Goal: Information Seeking & Learning: Check status

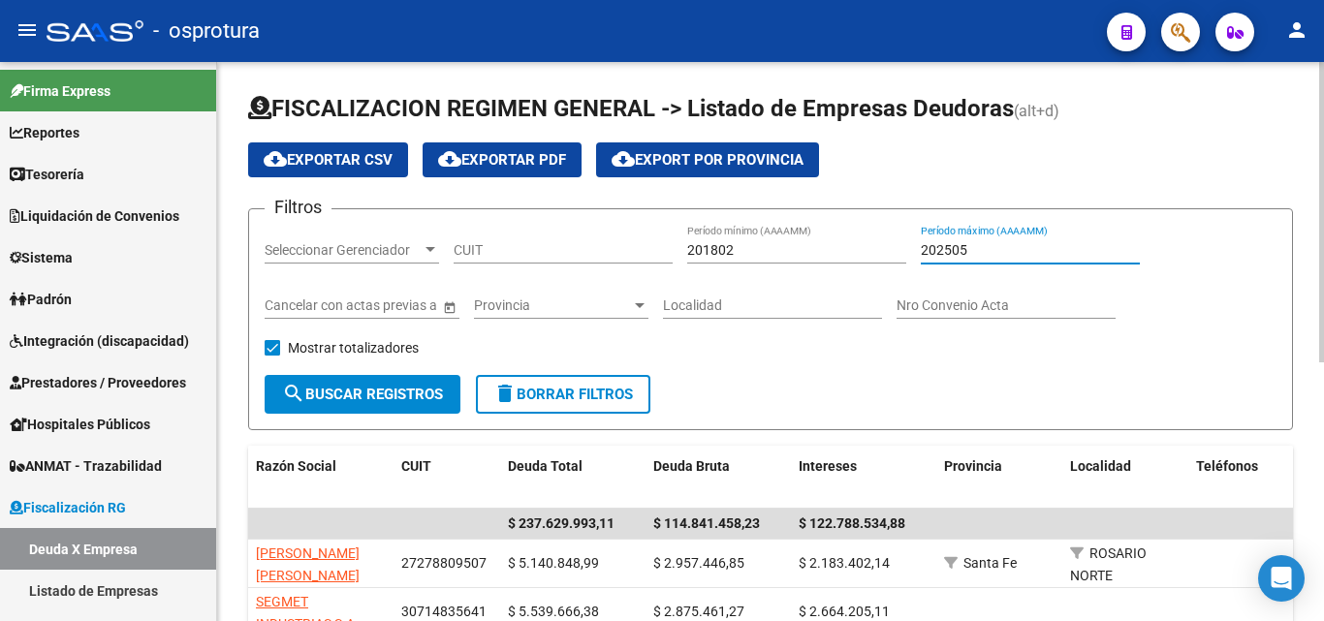
click at [997, 248] on input "202505" at bounding box center [1029, 250] width 219 height 16
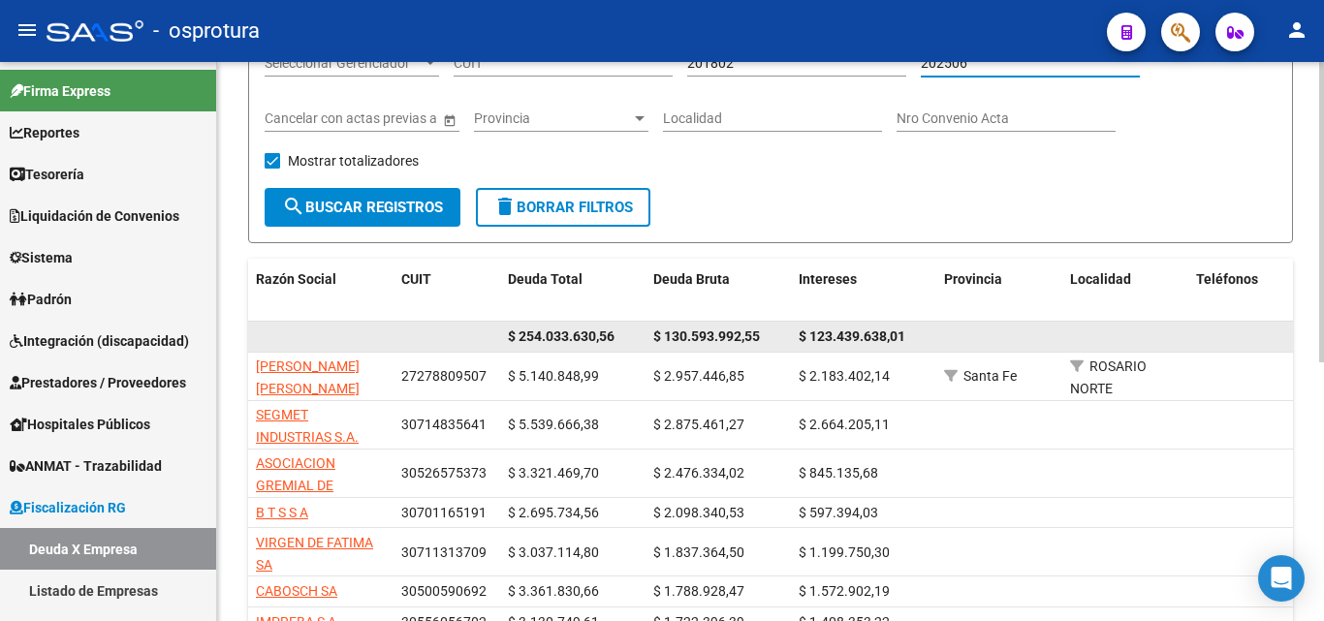
scroll to position [194, 0]
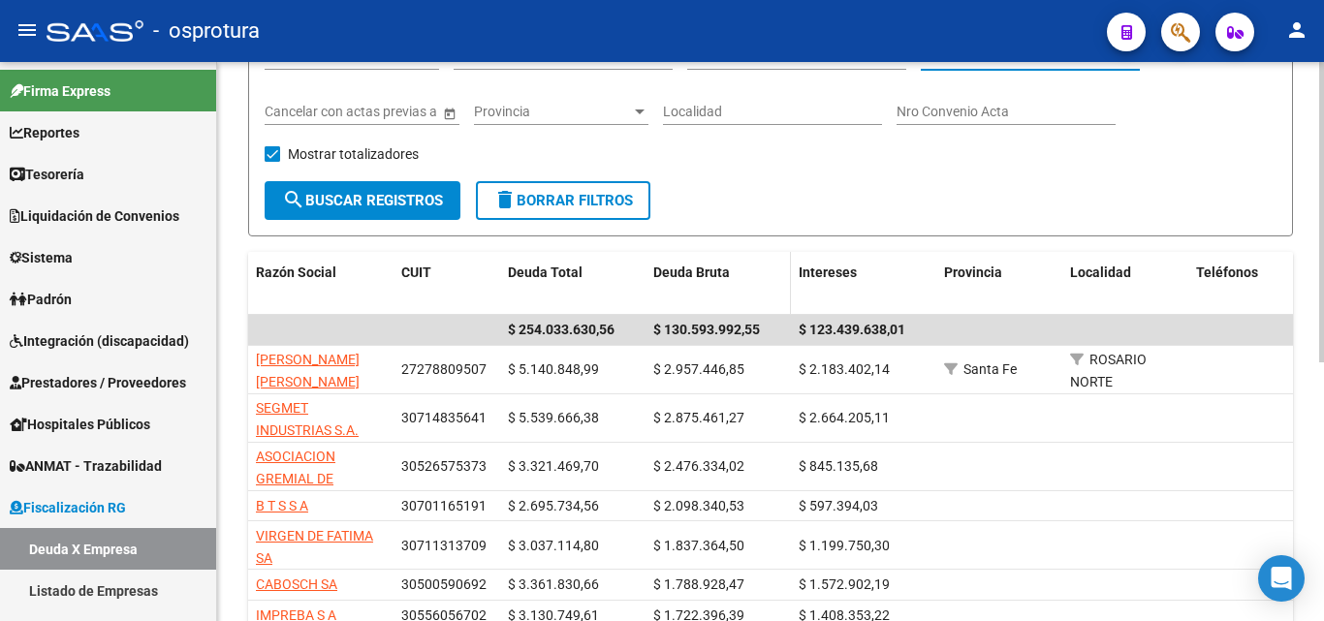
type input "202506"
click at [701, 270] on span "Deuda Bruta" at bounding box center [691, 273] width 77 height 16
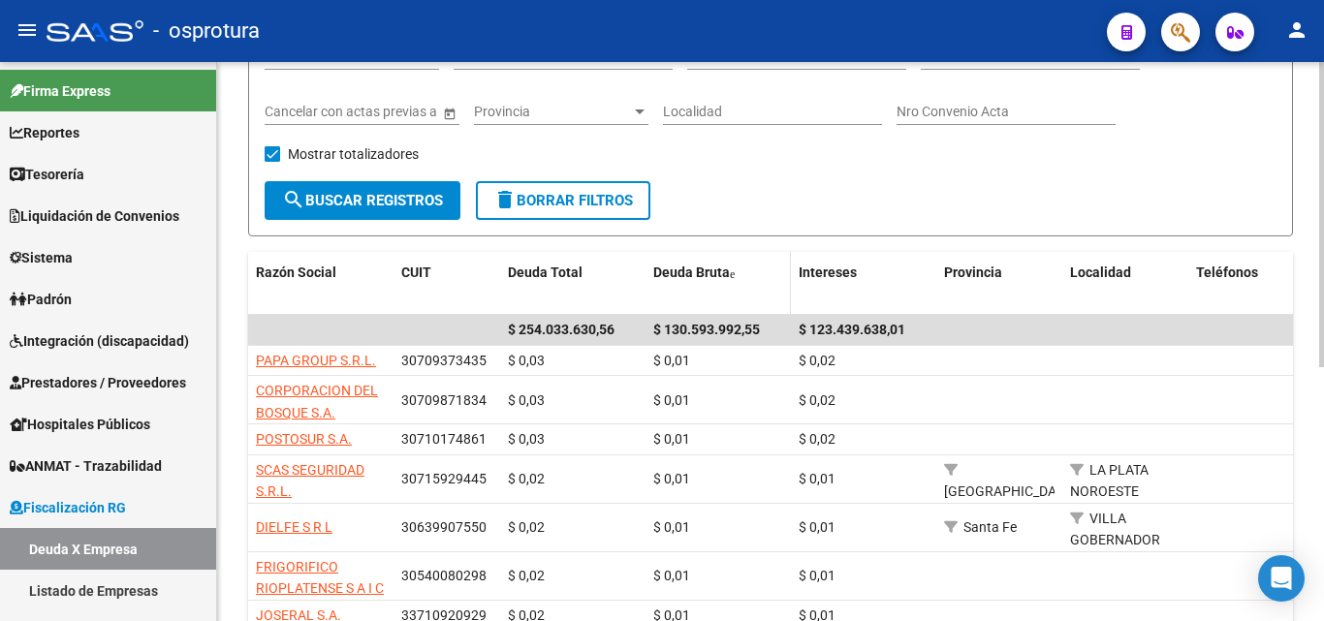
click at [715, 270] on span "Deuda Bruta" at bounding box center [691, 273] width 77 height 16
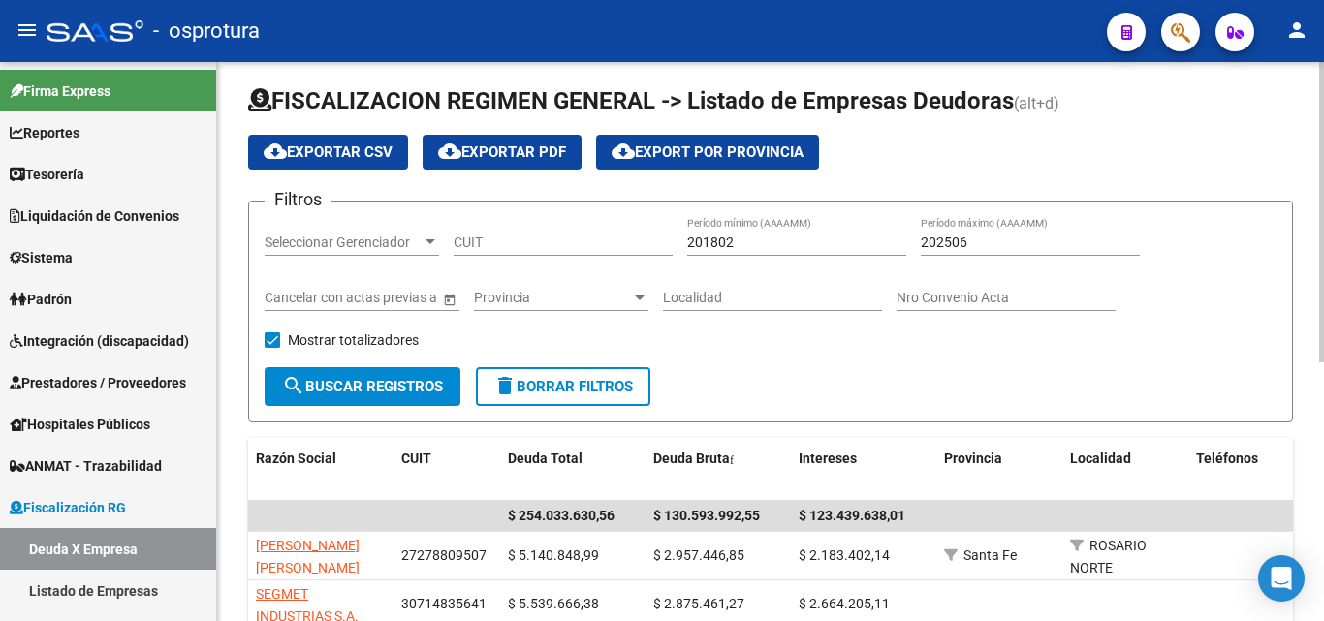
scroll to position [0, 0]
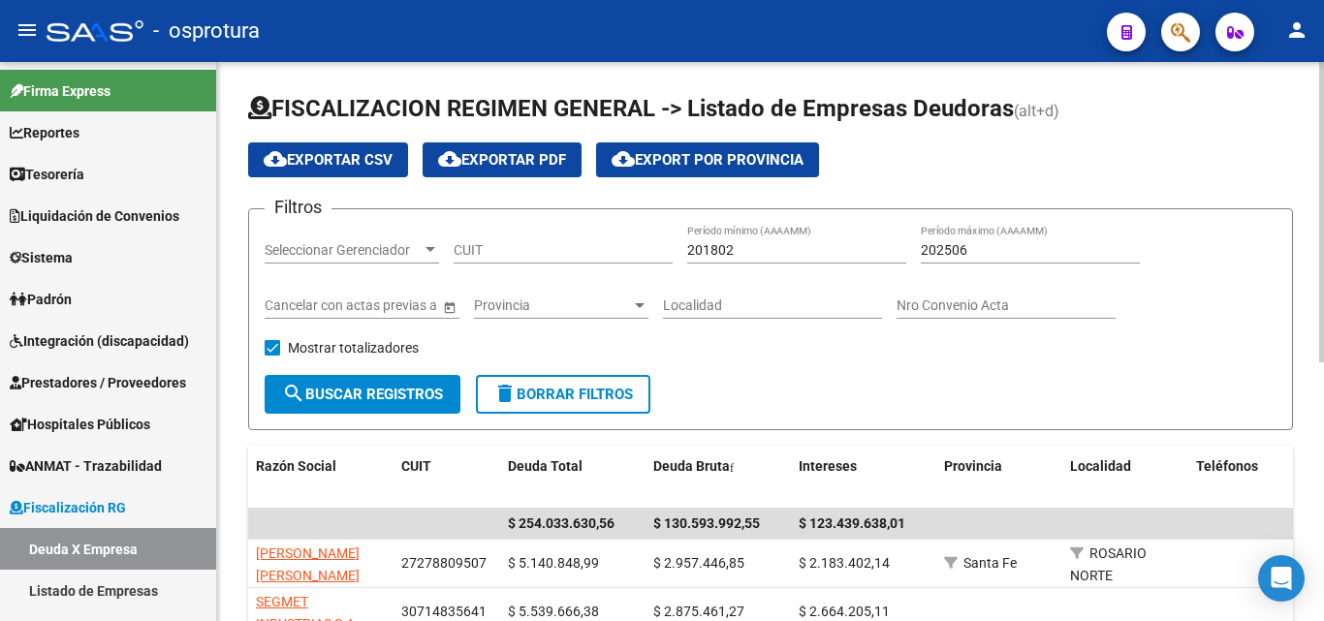
click at [576, 249] on input "CUIT" at bounding box center [562, 250] width 219 height 16
paste input "33-71059478-9"
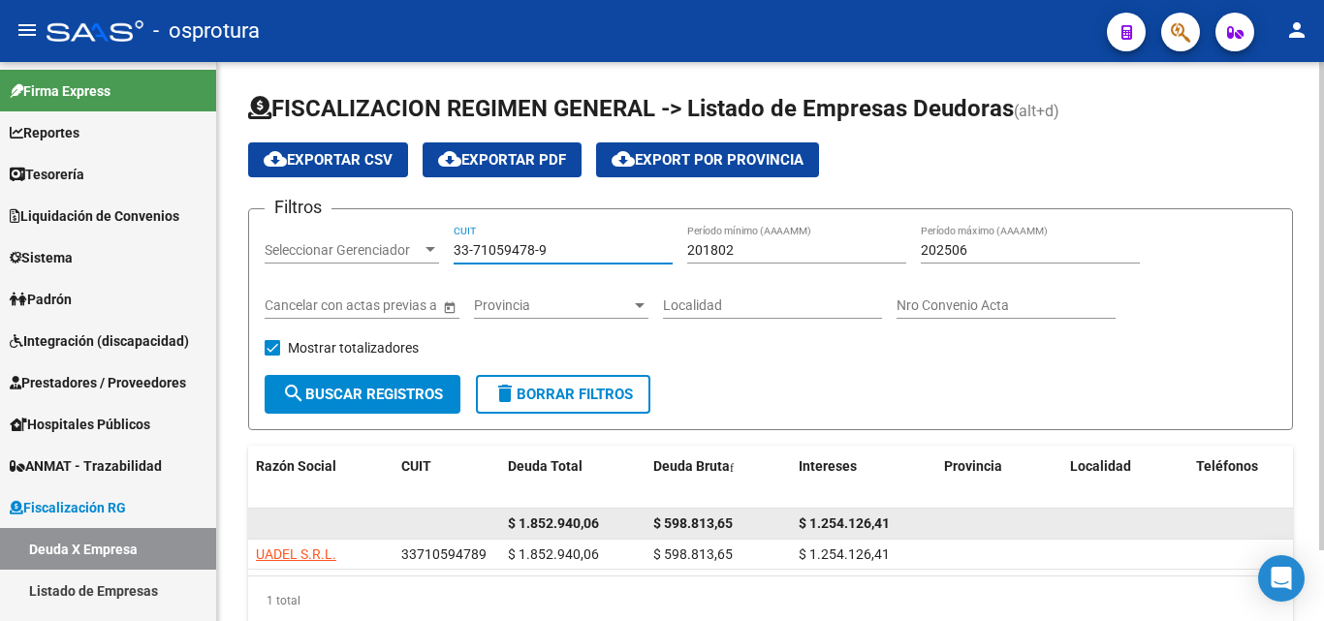
scroll to position [81, 0]
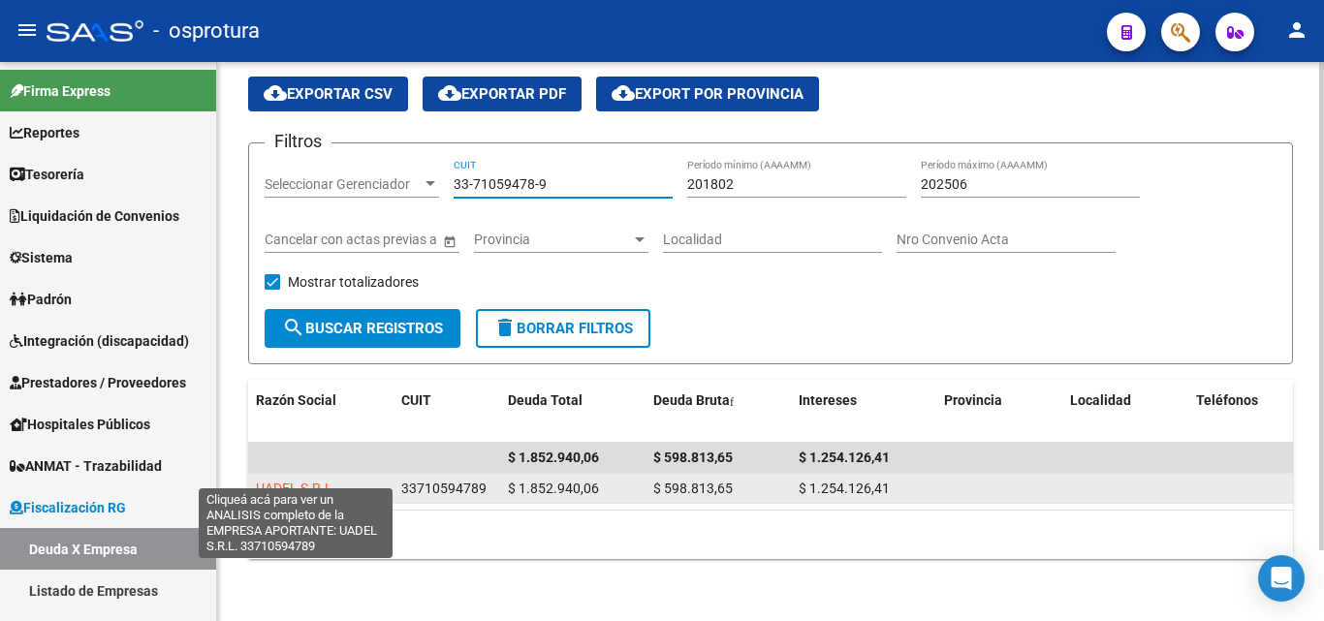
click at [325, 481] on span "UADEL S.R.L." at bounding box center [296, 489] width 80 height 16
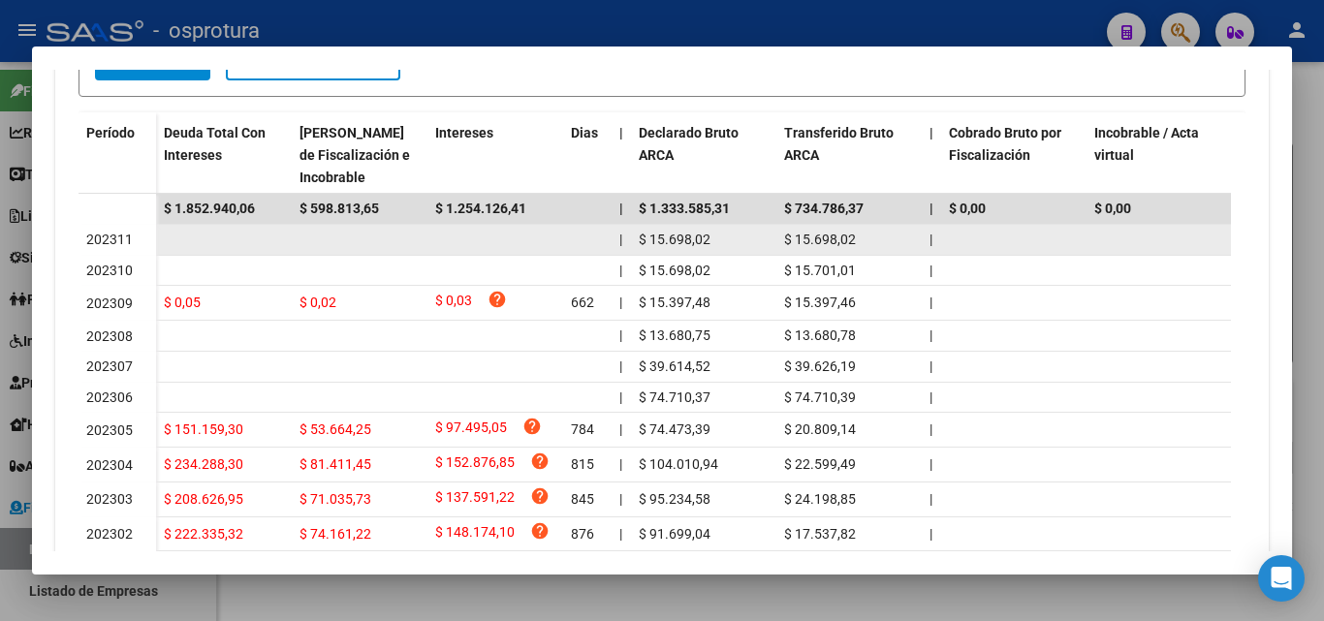
scroll to position [678, 0]
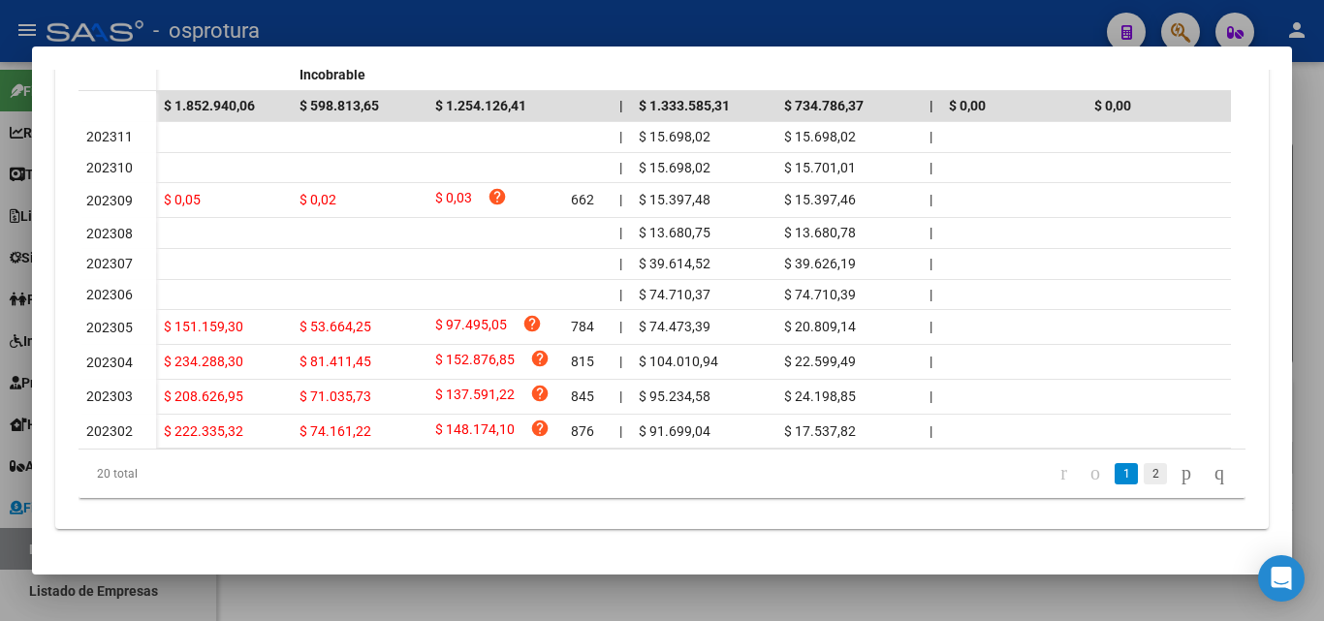
click at [1143, 484] on link "2" at bounding box center [1154, 473] width 23 height 21
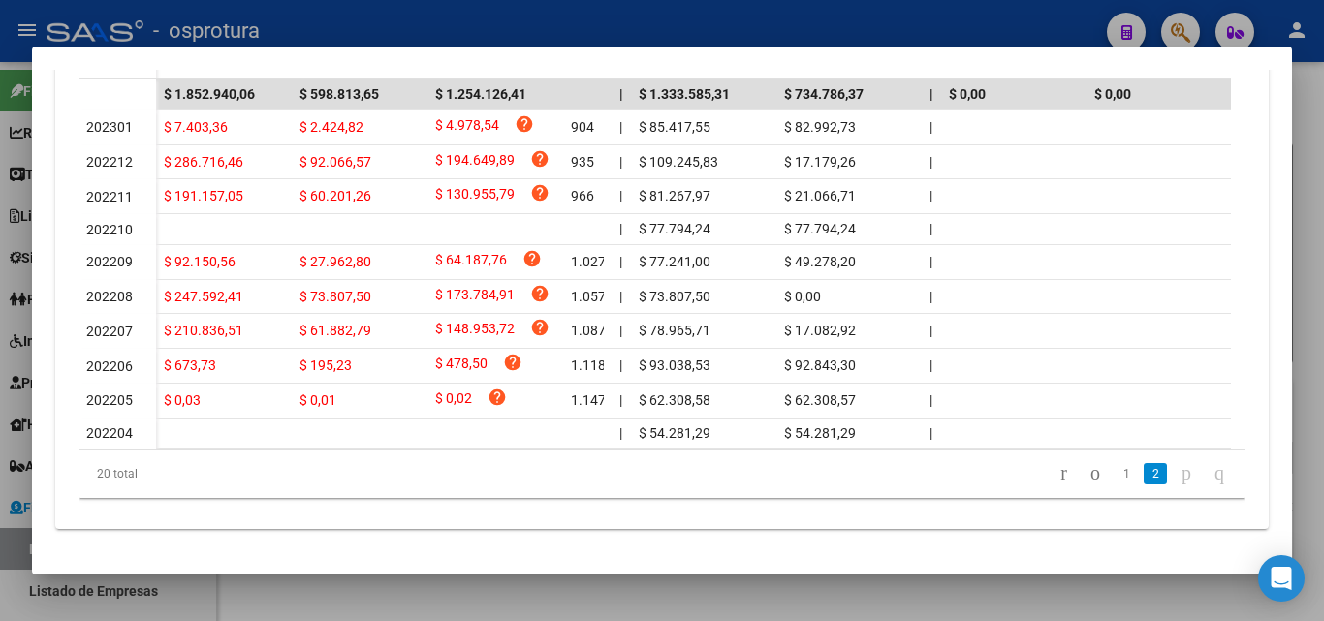
click at [1114, 484] on link "1" at bounding box center [1125, 473] width 23 height 21
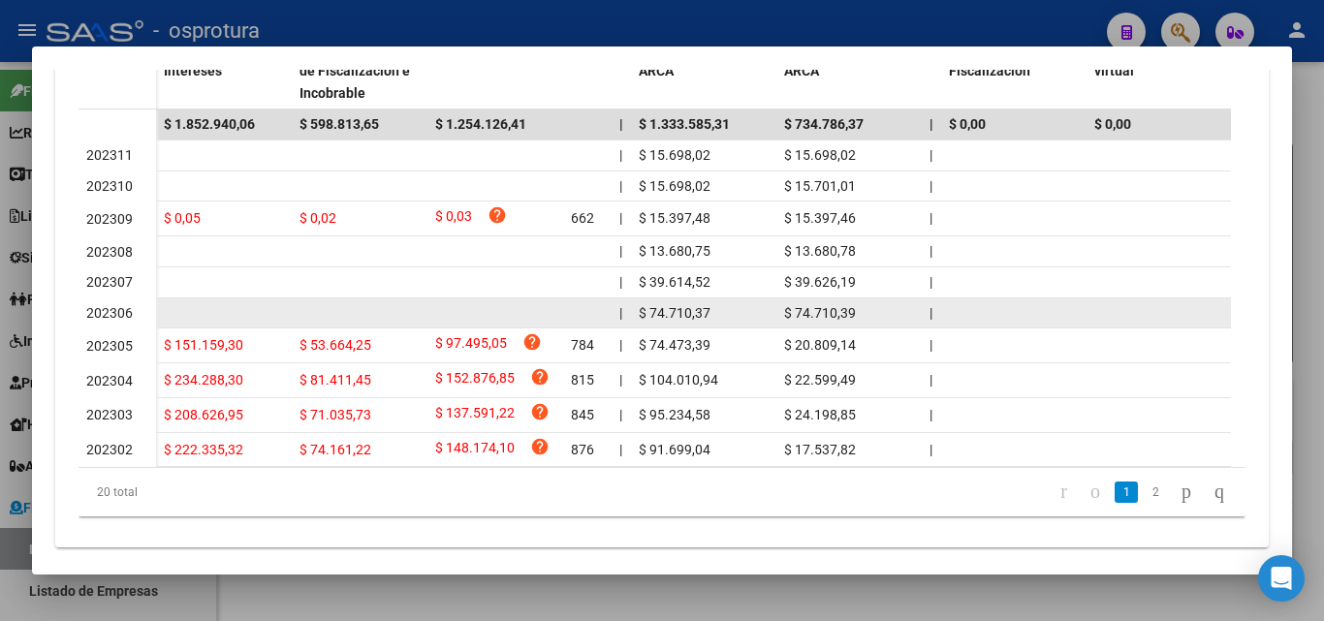
scroll to position [684, 0]
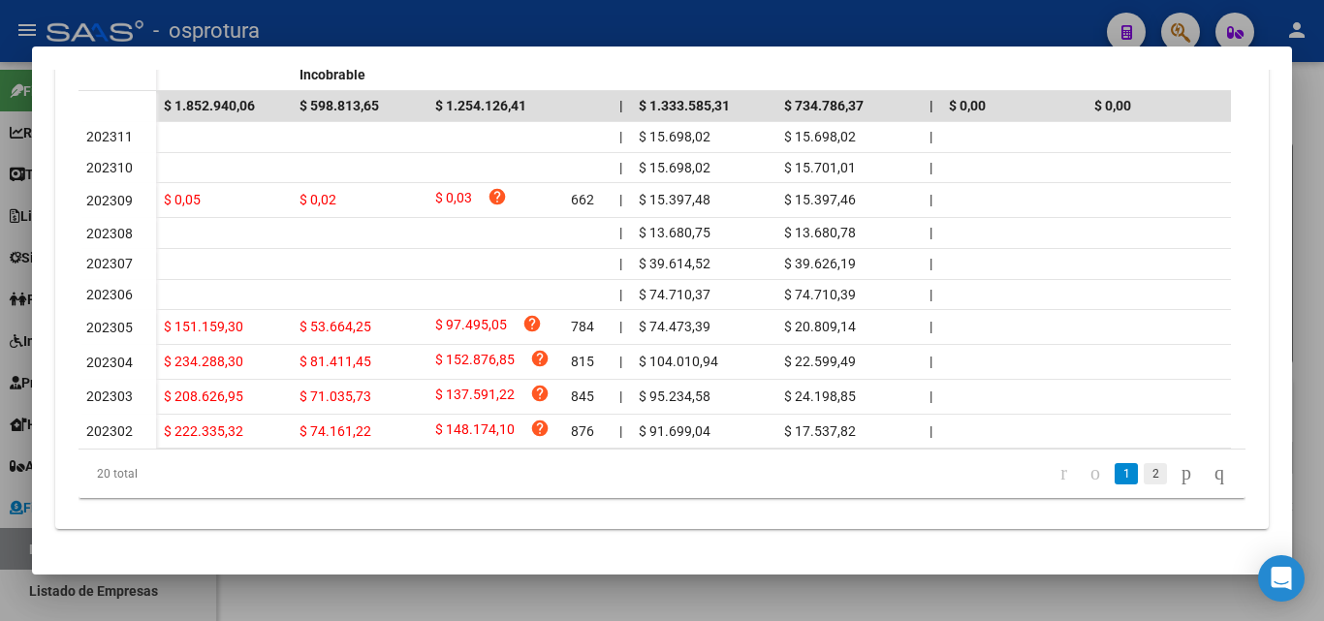
click at [1143, 470] on link "2" at bounding box center [1154, 473] width 23 height 21
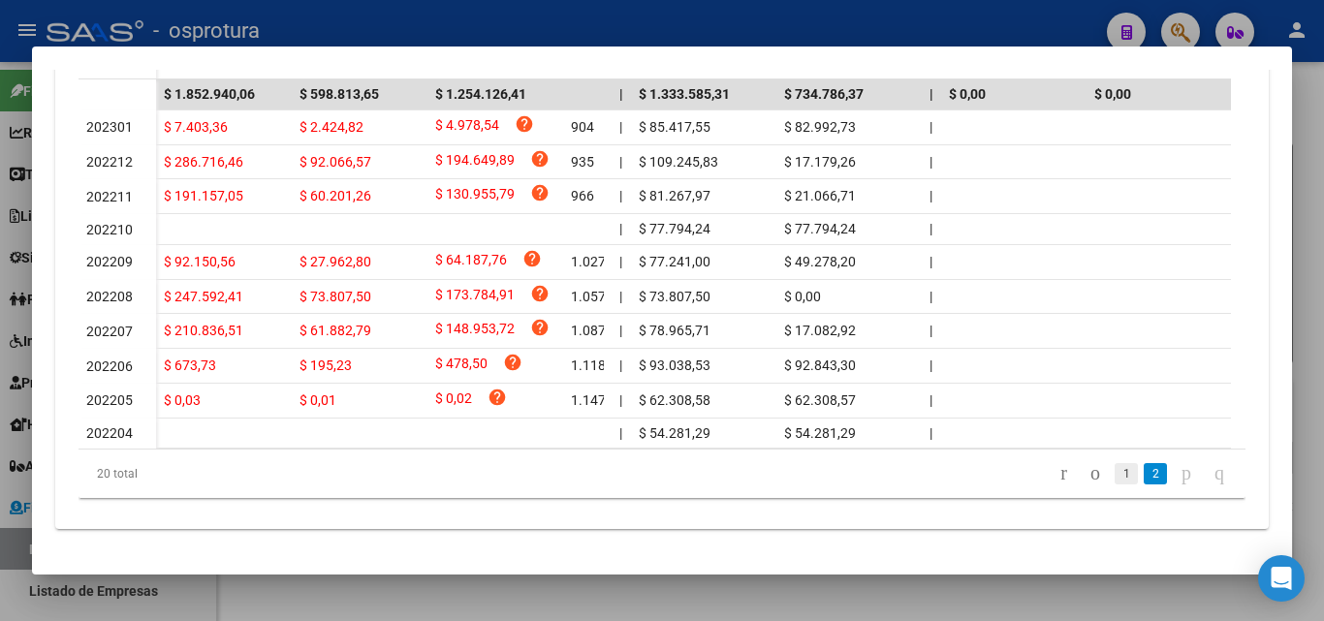
click at [1114, 483] on link "1" at bounding box center [1125, 473] width 23 height 21
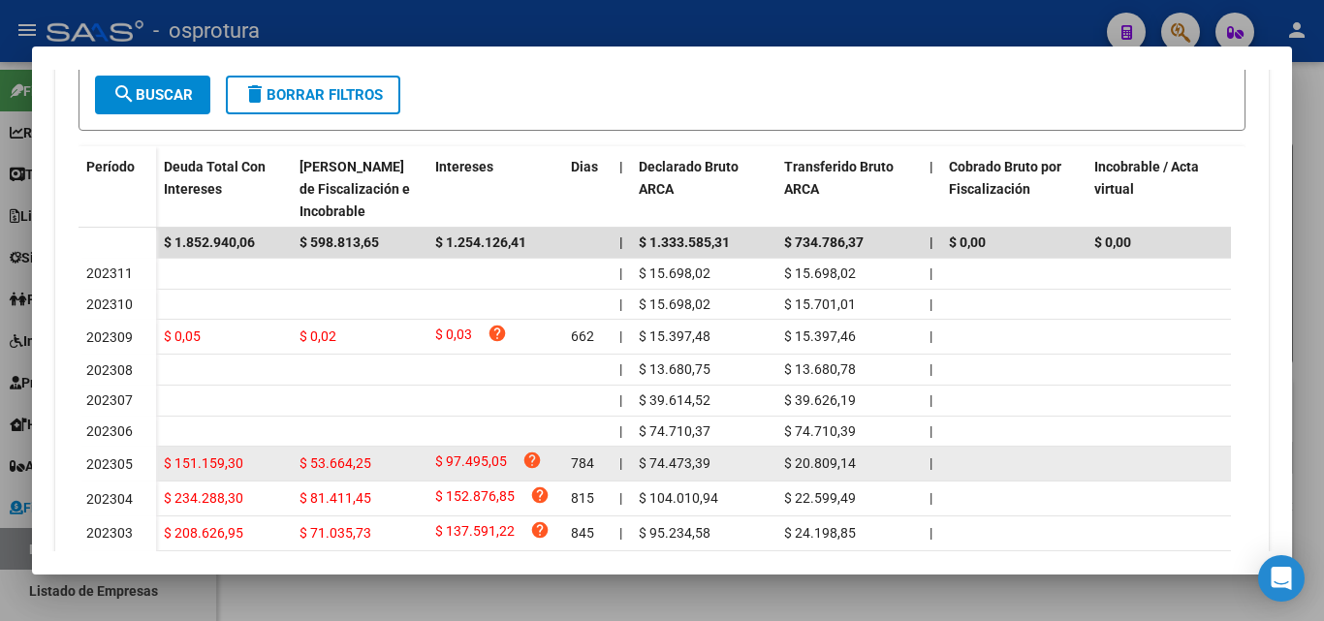
scroll to position [587, 0]
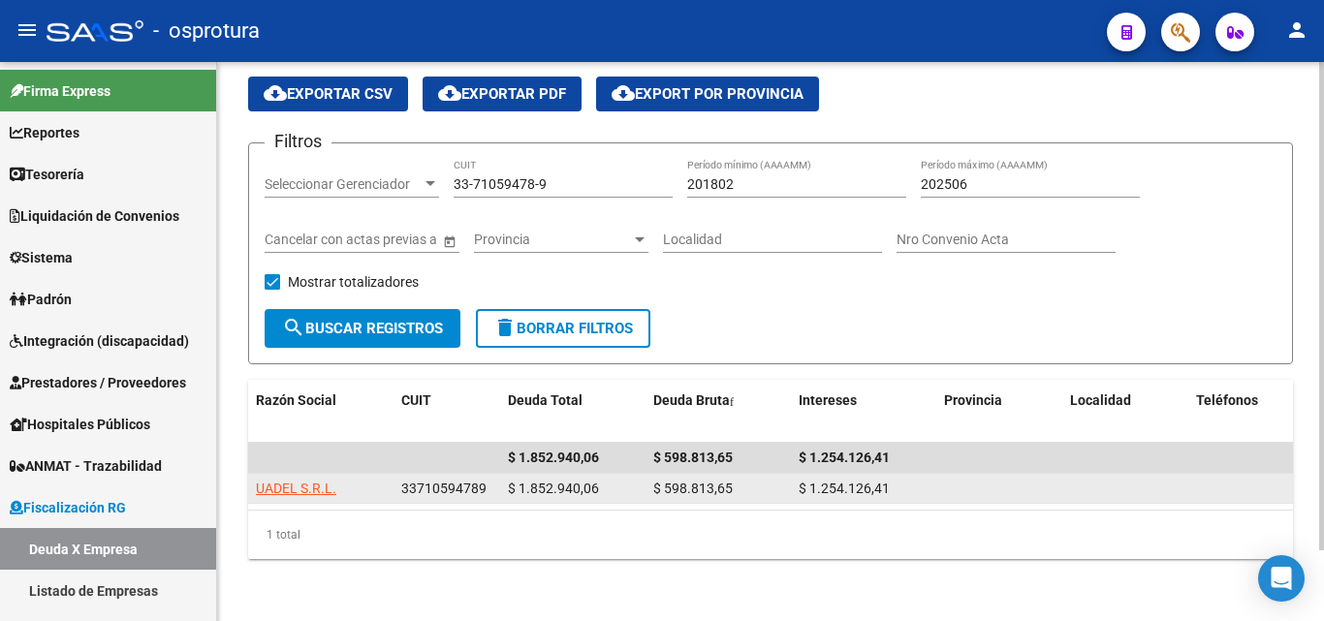
drag, startPoint x: 653, startPoint y: 468, endPoint x: 732, endPoint y: 468, distance: 79.5
click at [732, 478] on div "$ 598.813,65" at bounding box center [718, 489] width 130 height 22
copy span "$ 598.813,65"
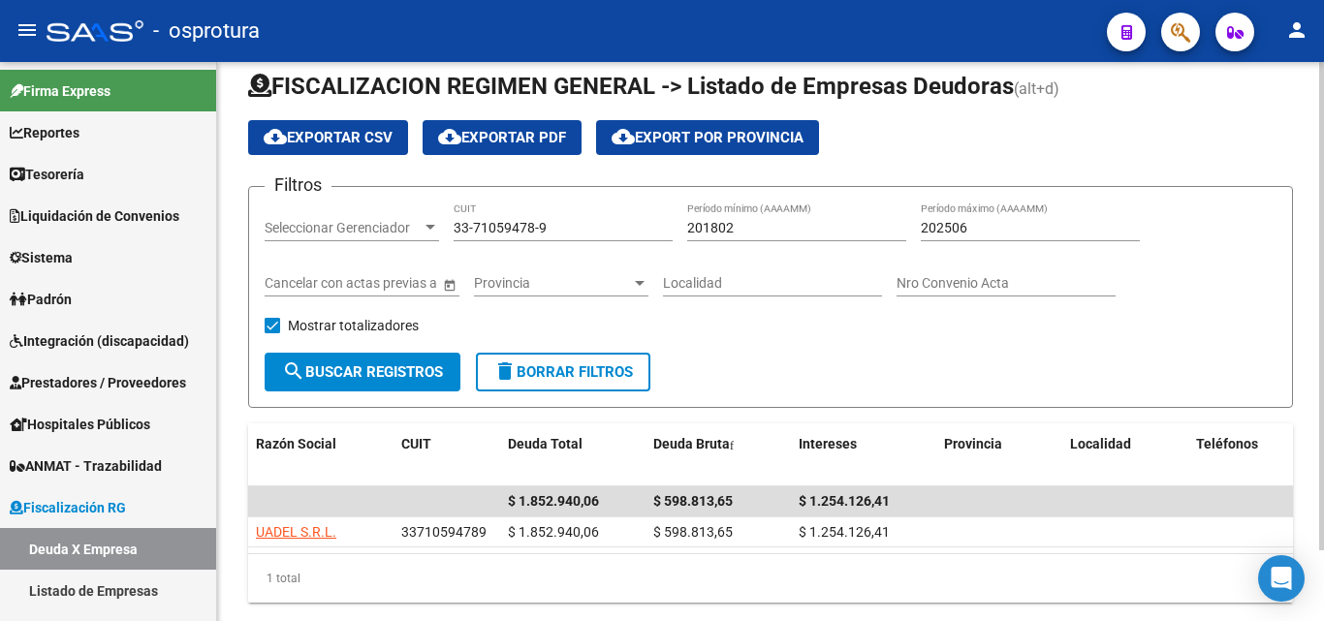
scroll to position [0, 0]
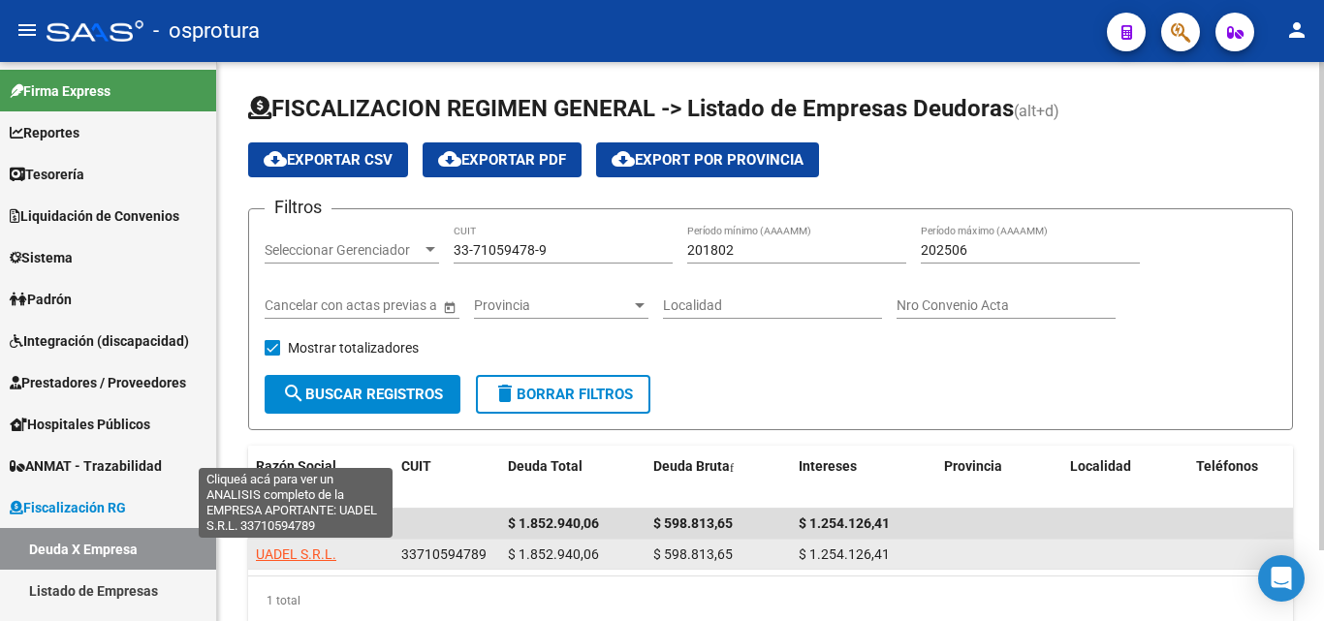
click at [307, 549] on span "UADEL S.R.L." at bounding box center [296, 554] width 80 height 16
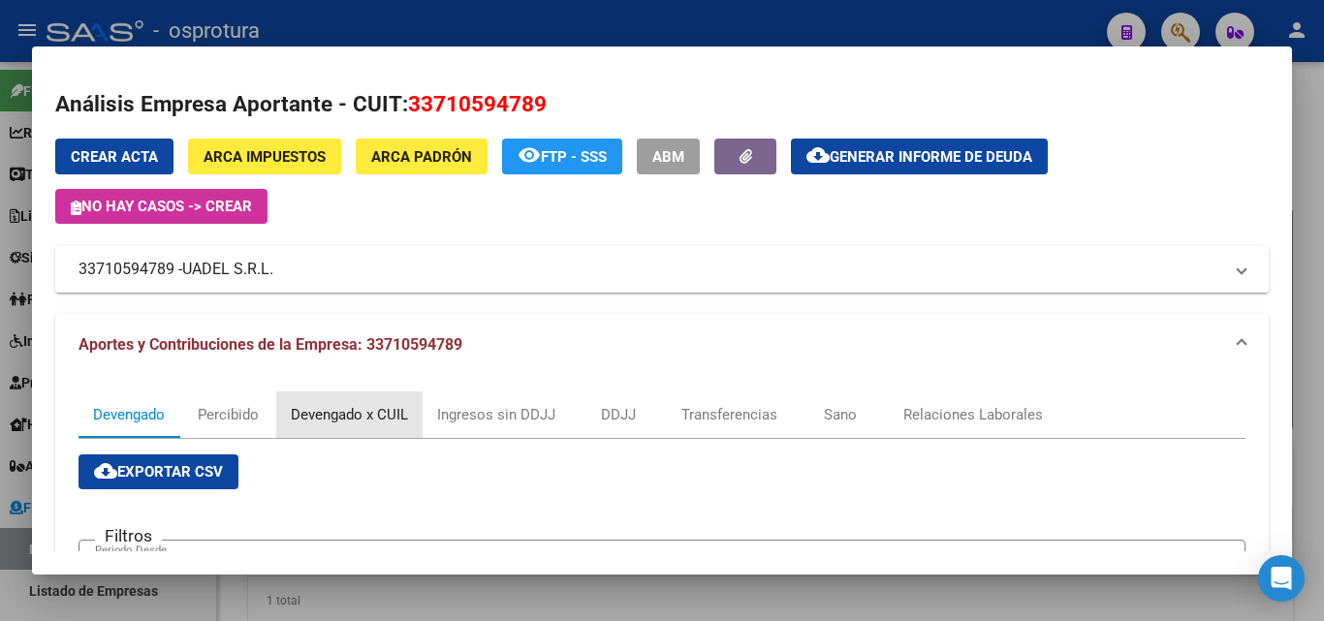
click at [385, 422] on div "Devengado x CUIL" at bounding box center [349, 414] width 117 height 21
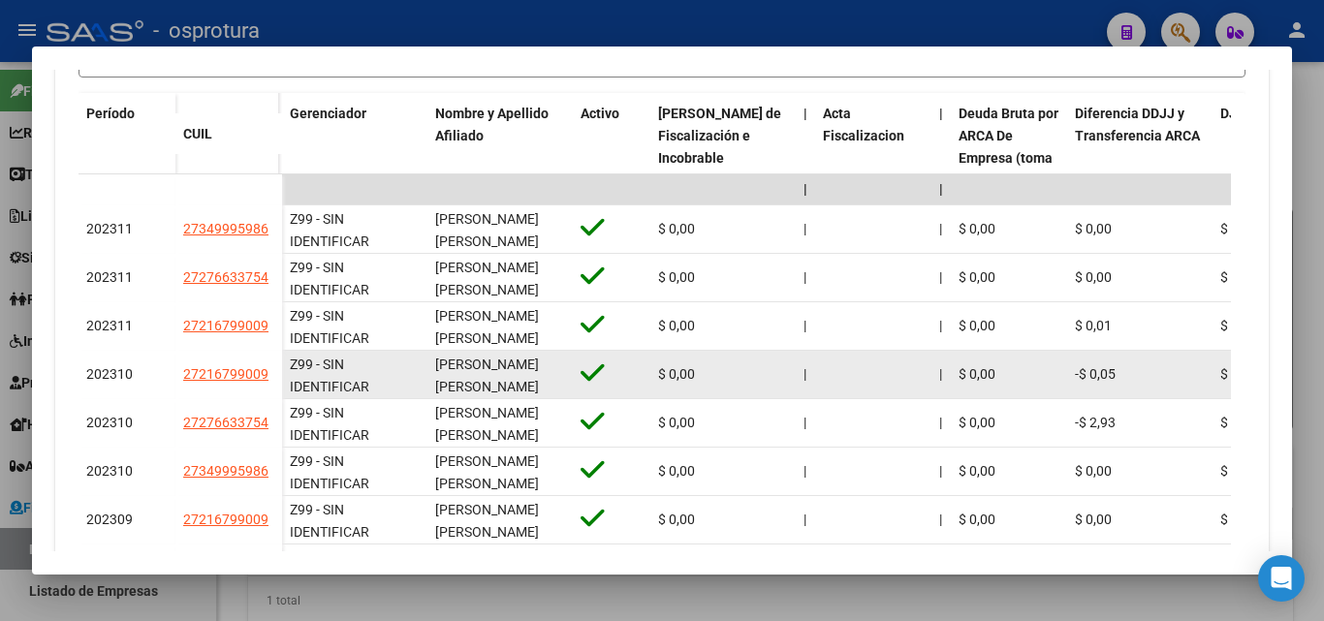
scroll to position [4, 0]
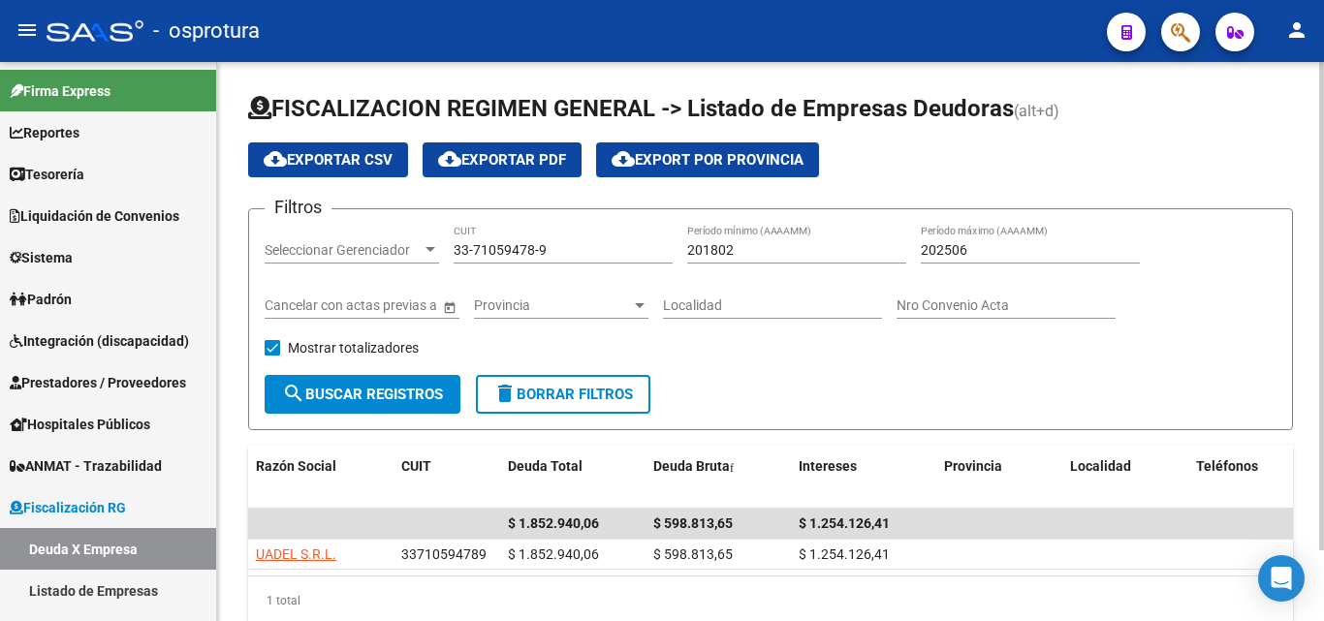
click at [556, 251] on input "33-71059478-9" at bounding box center [562, 250] width 219 height 16
paste input "0-71655009-1"
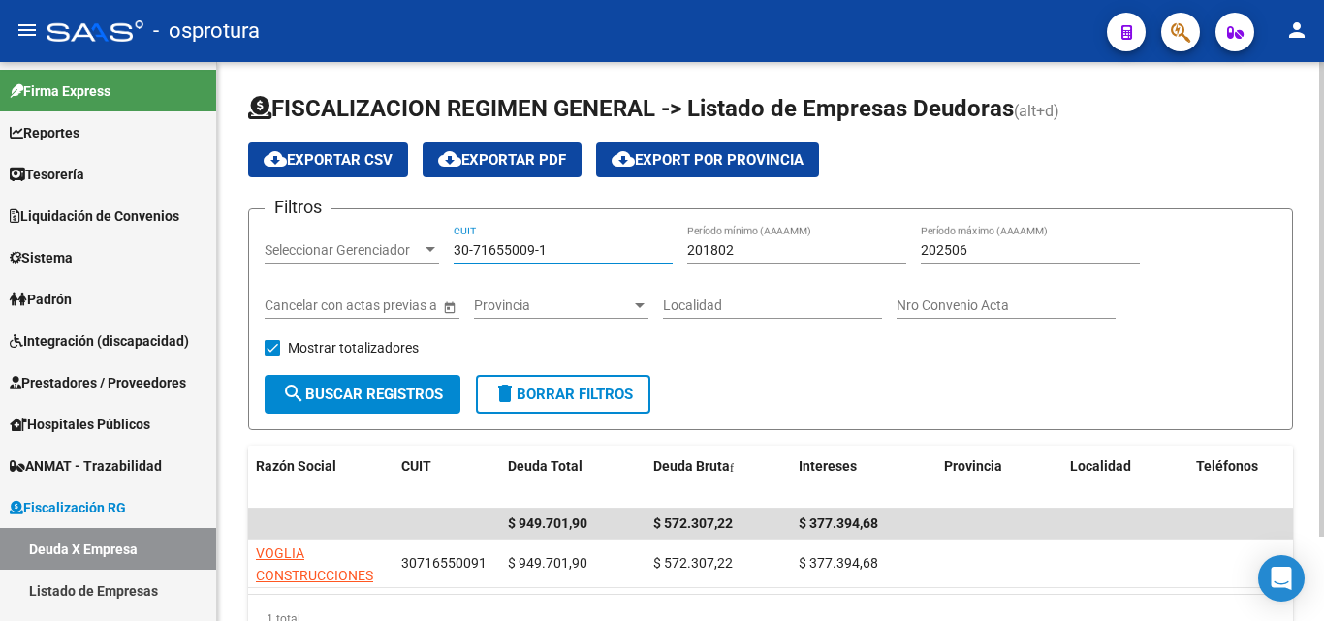
click at [556, 251] on input "30-71655009-1" at bounding box center [562, 250] width 219 height 16
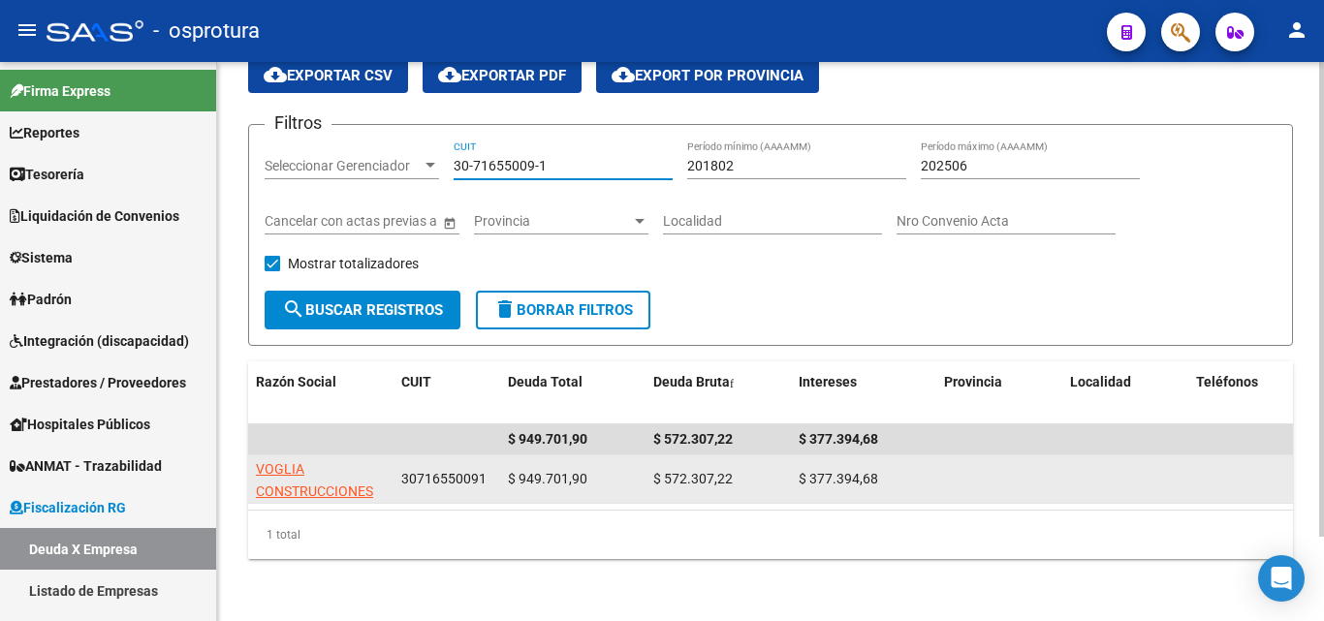
scroll to position [100, 0]
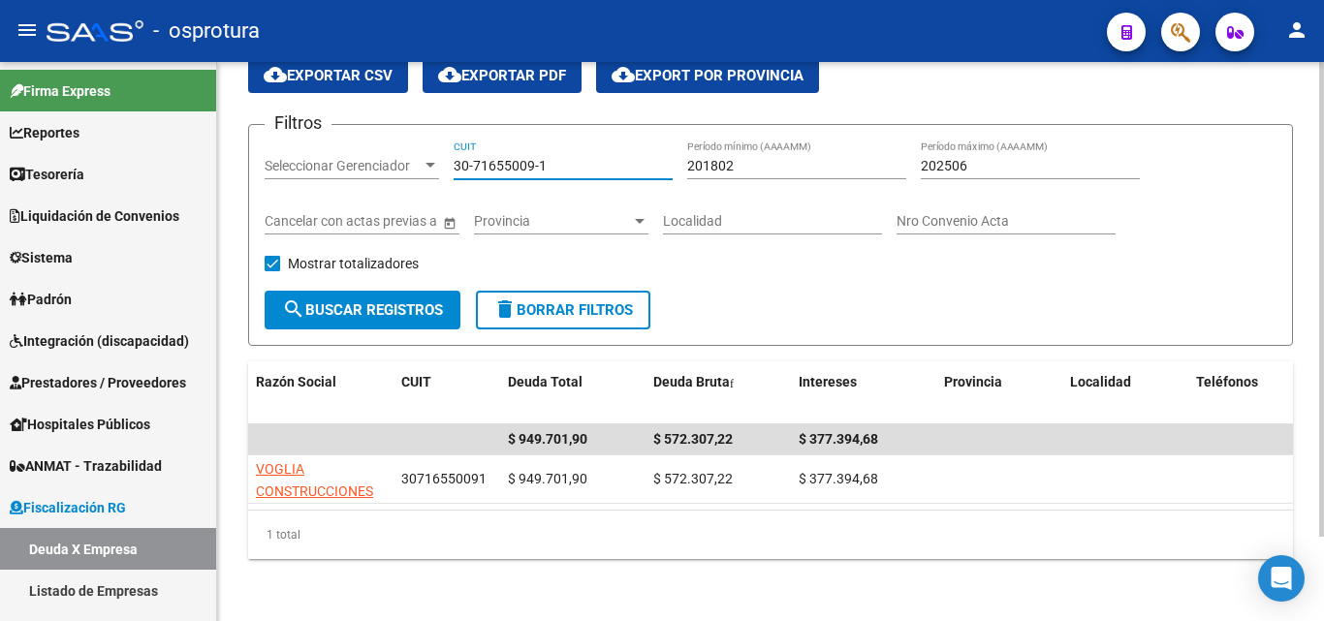
type input "30-71655009-1"
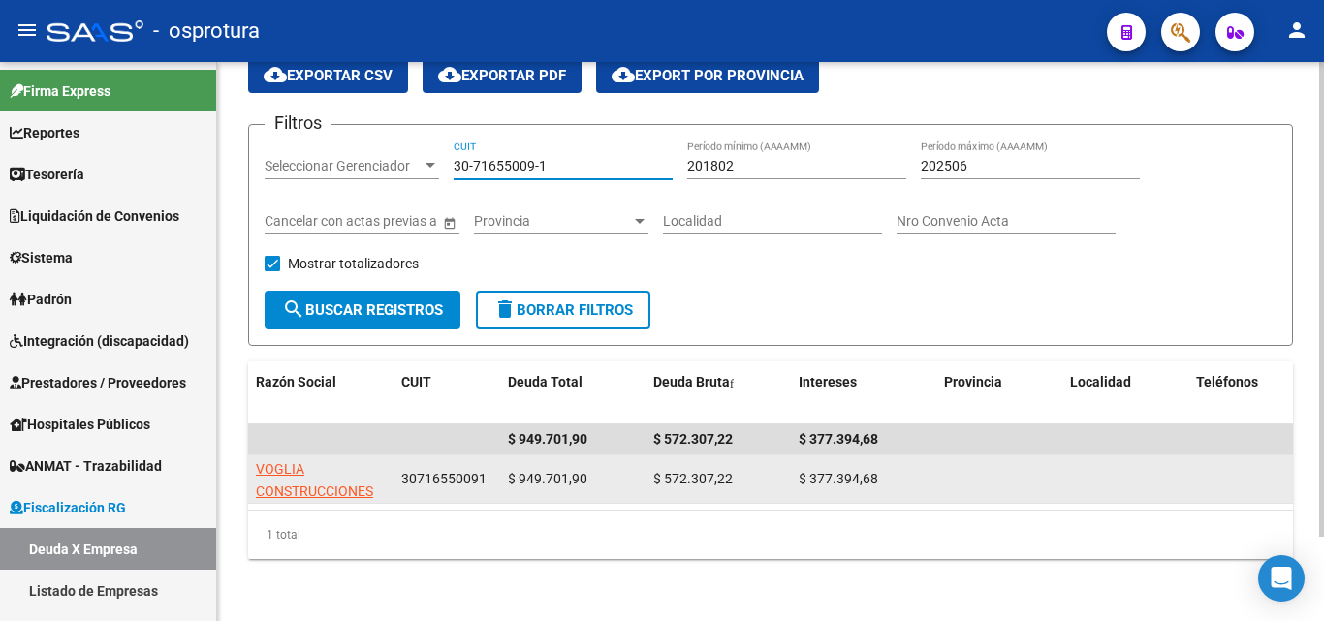
click at [324, 463] on app-link-go-to "VOGLIA CONSTRUCCIONES SRL" at bounding box center [321, 491] width 130 height 66
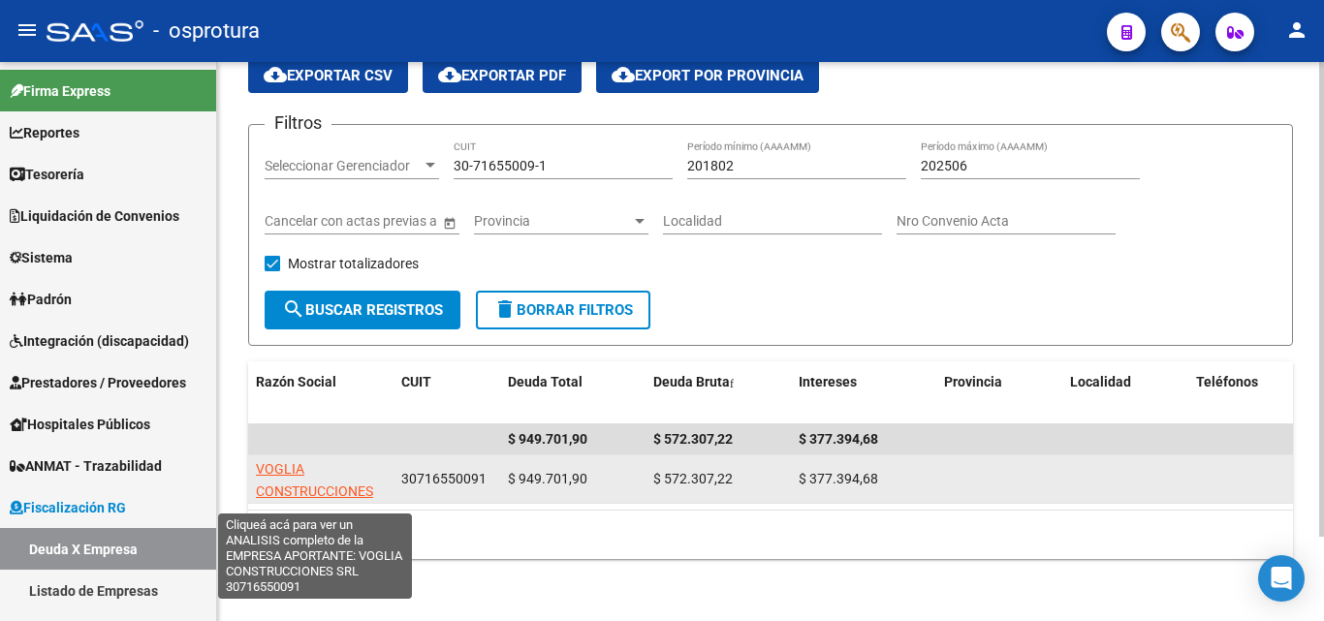
click at [322, 471] on span "VOGLIA CONSTRUCCIONES SRL" at bounding box center [314, 491] width 117 height 60
type textarea "30716550091"
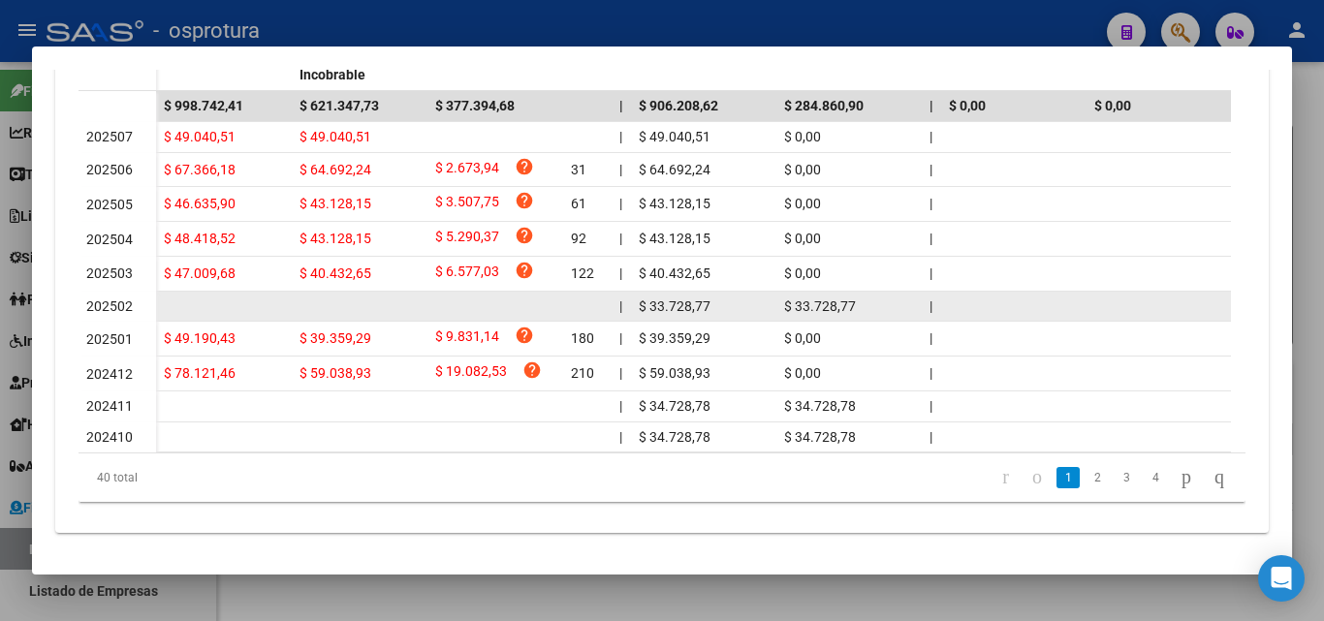
scroll to position [592, 0]
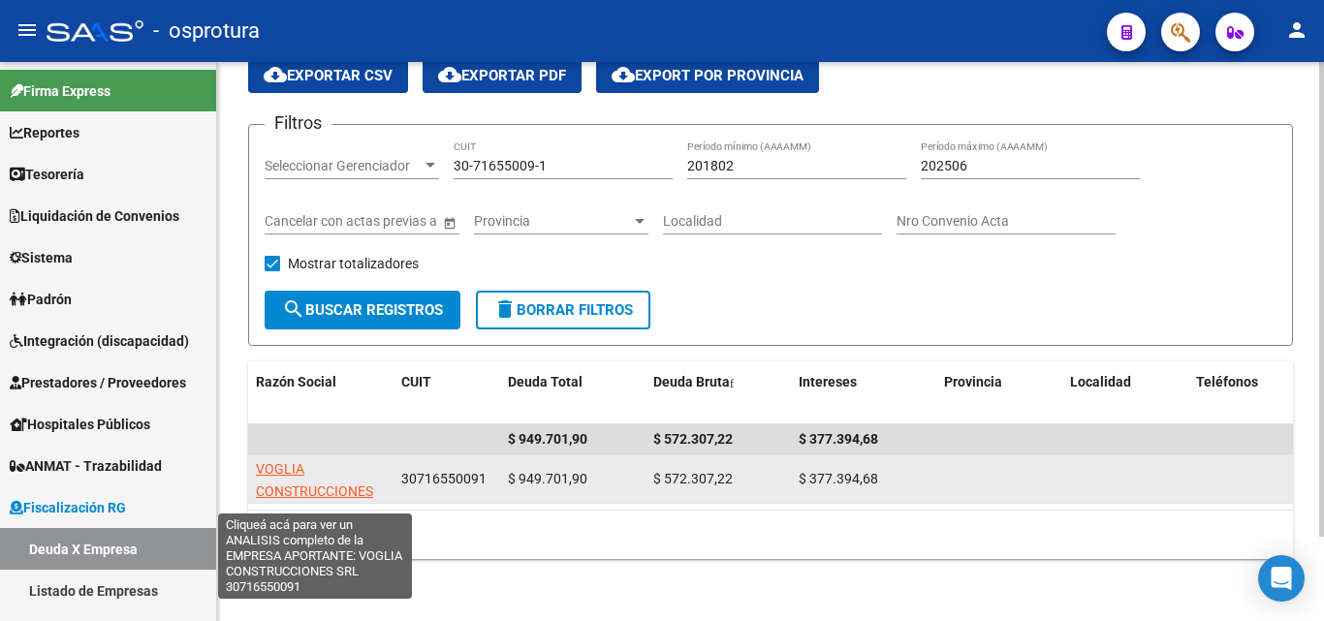
click at [353, 475] on span "VOGLIA CONSTRUCCIONES SRL" at bounding box center [314, 491] width 117 height 60
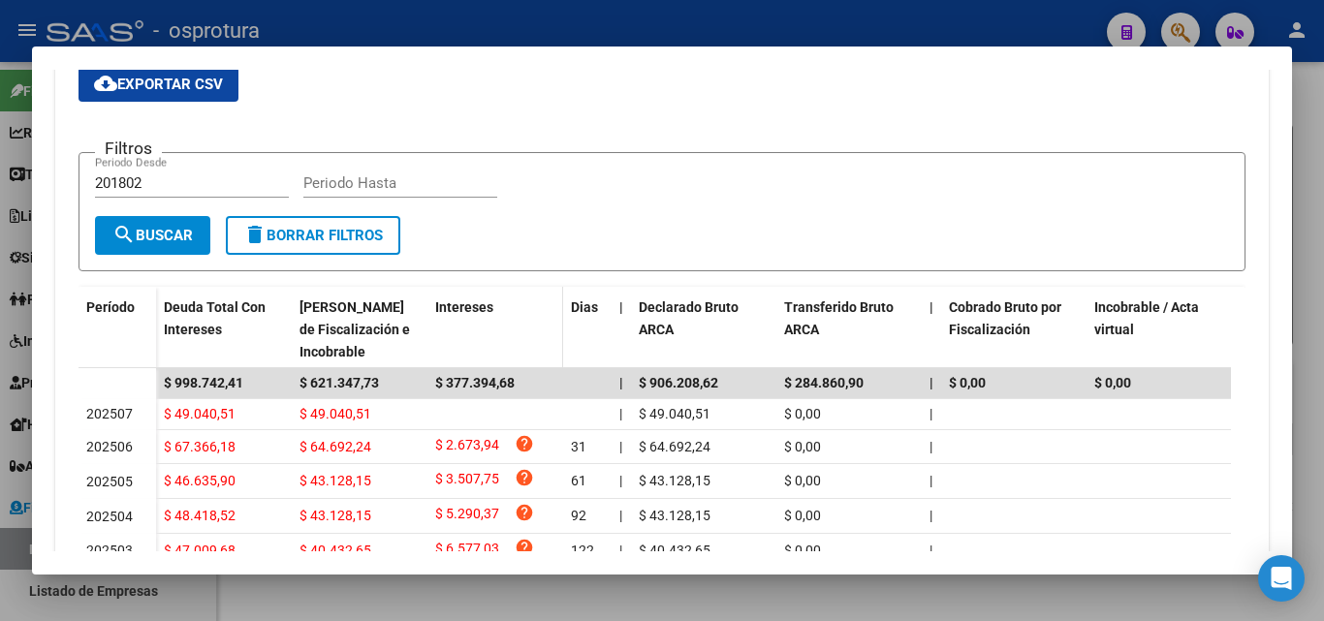
scroll to position [291, 0]
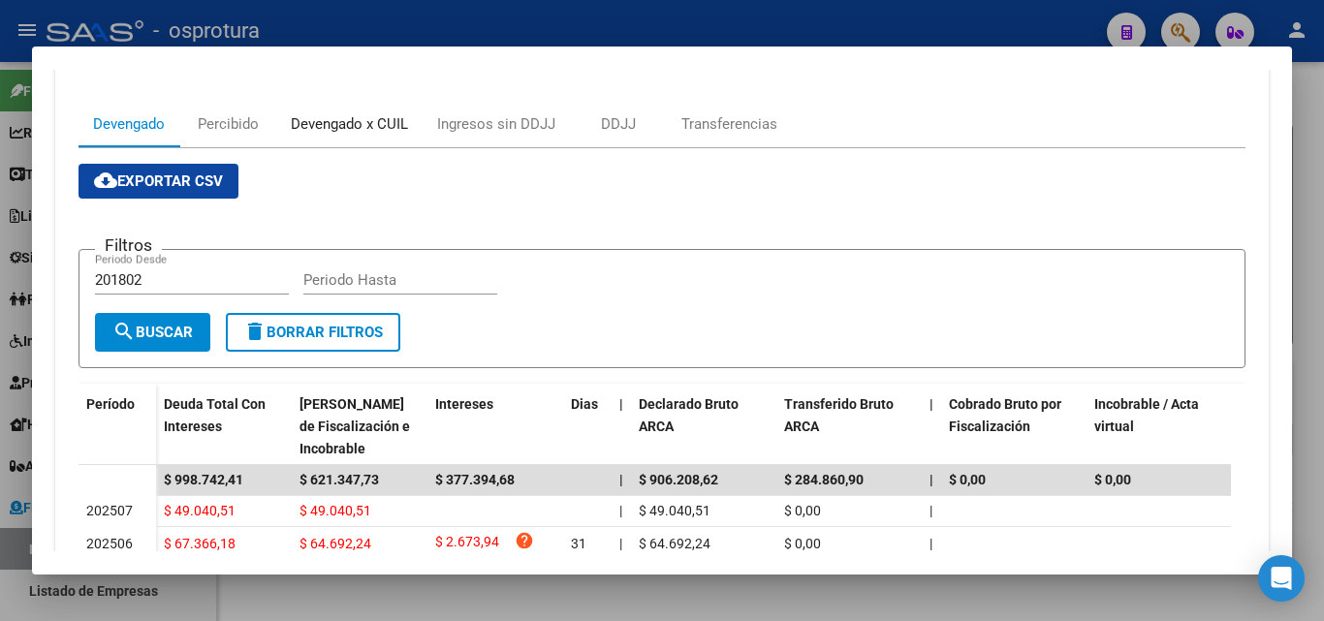
click at [365, 127] on div "Devengado x CUIL" at bounding box center [349, 123] width 117 height 21
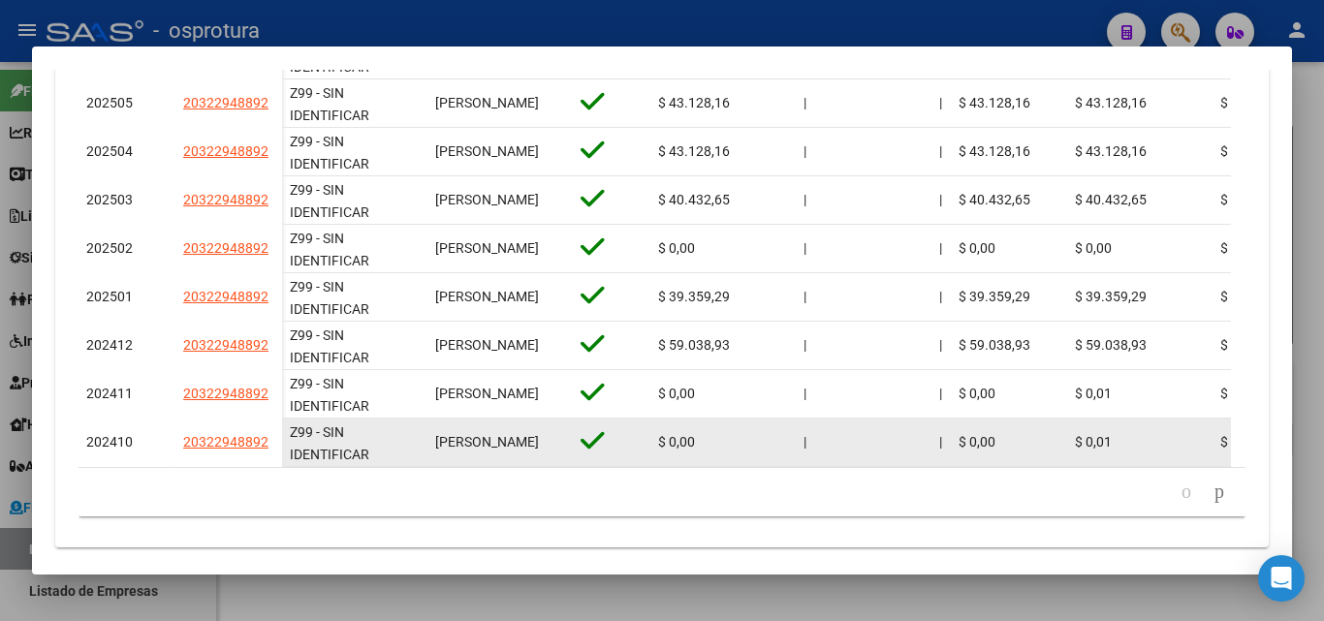
scroll to position [836, 0]
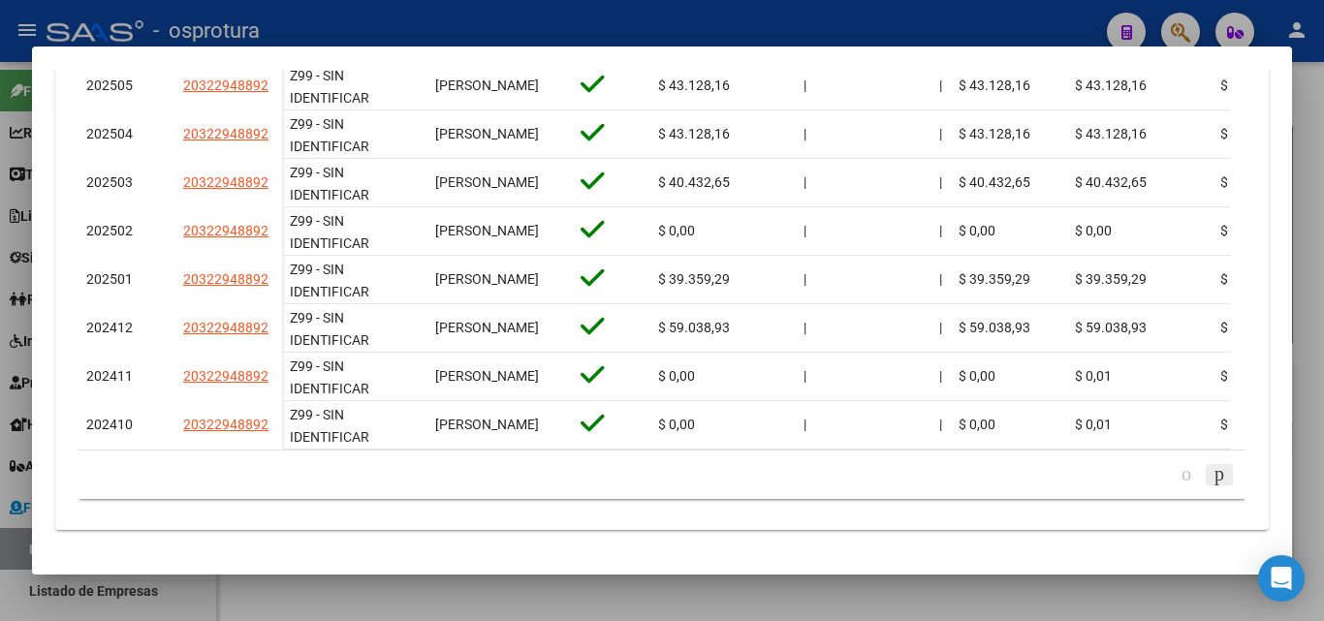
click at [1211, 471] on icon "go to next page" at bounding box center [1219, 473] width 16 height 23
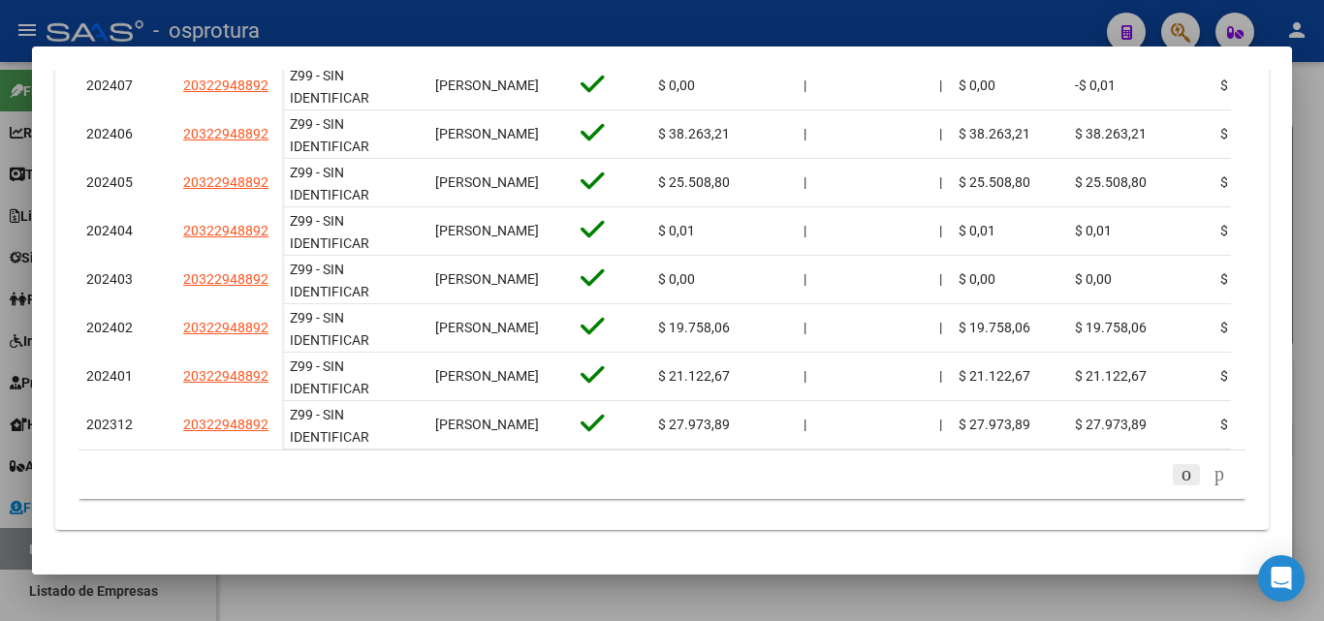
click at [1178, 479] on icon "go to previous page" at bounding box center [1186, 473] width 16 height 23
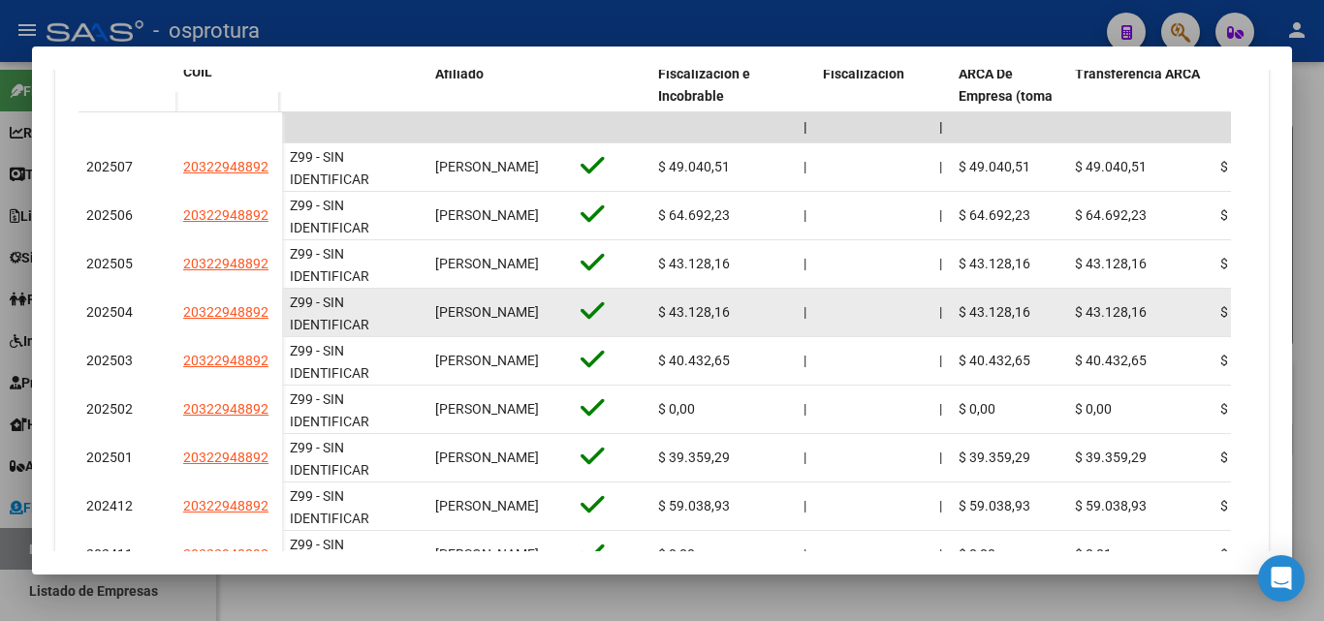
scroll to position [642, 0]
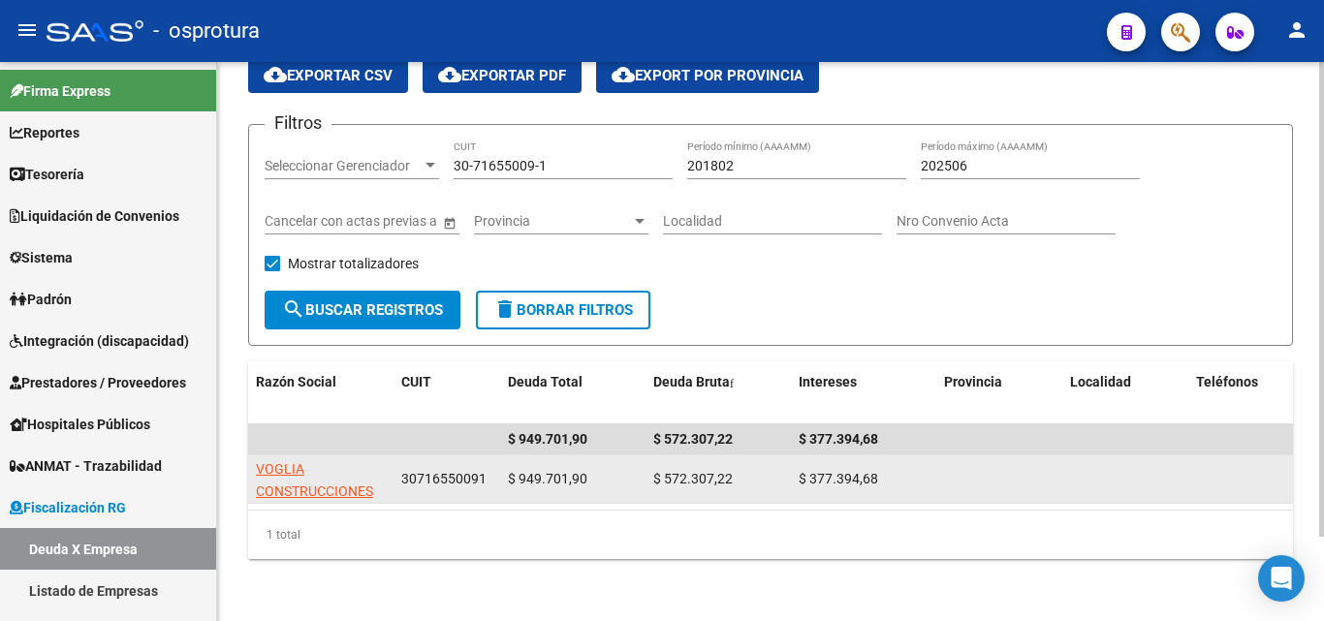
drag, startPoint x: 653, startPoint y: 463, endPoint x: 732, endPoint y: 455, distance: 79.8
click at [732, 468] on div "$ 572.307,22" at bounding box center [718, 479] width 130 height 22
copy span "$ 572.307,22"
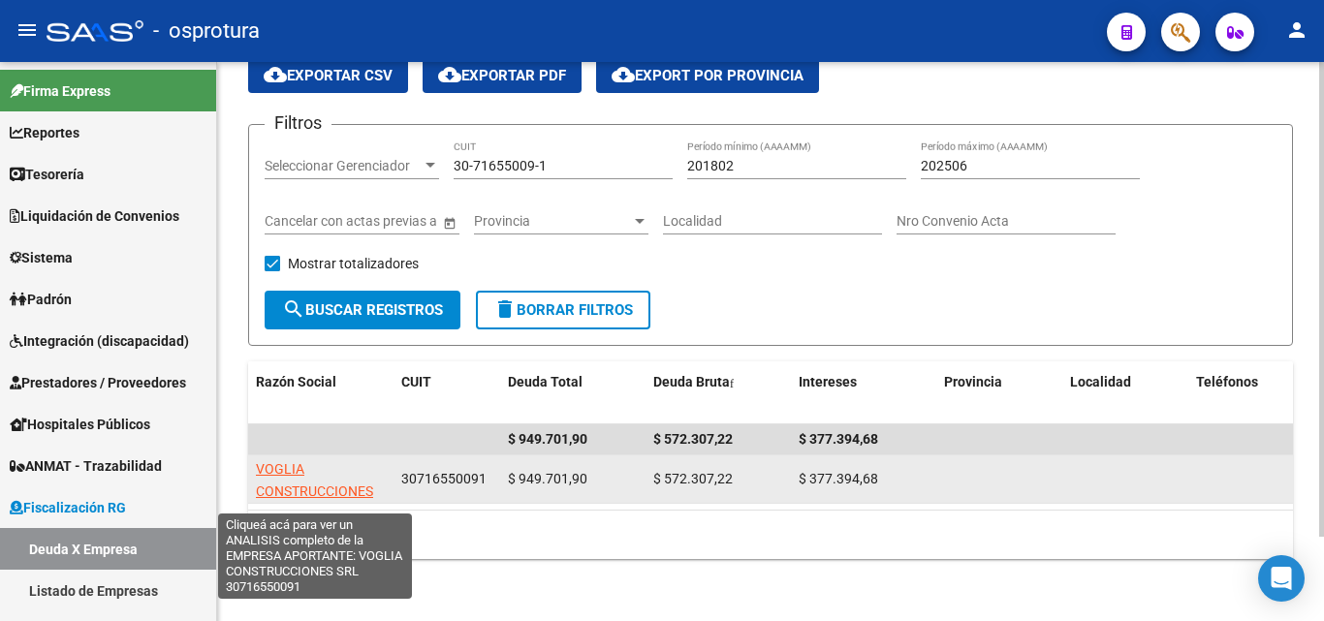
click at [327, 477] on span "VOGLIA CONSTRUCCIONES SRL" at bounding box center [314, 491] width 117 height 60
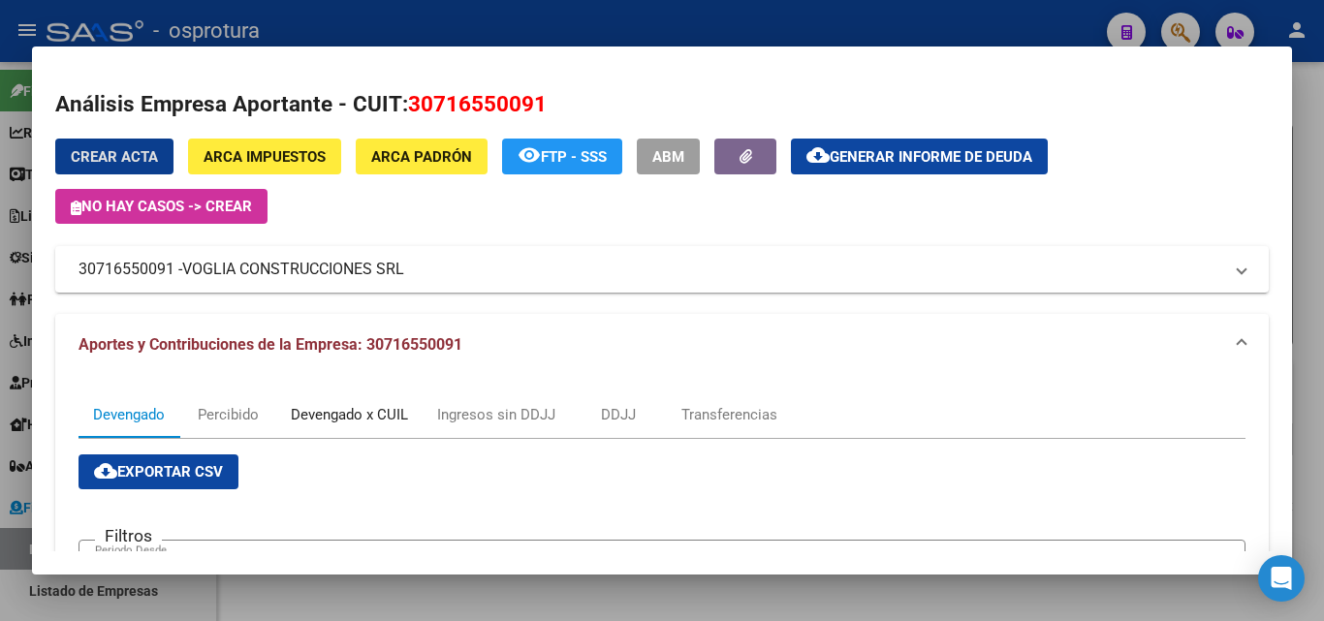
click at [369, 412] on div "Devengado x CUIL" at bounding box center [349, 414] width 117 height 21
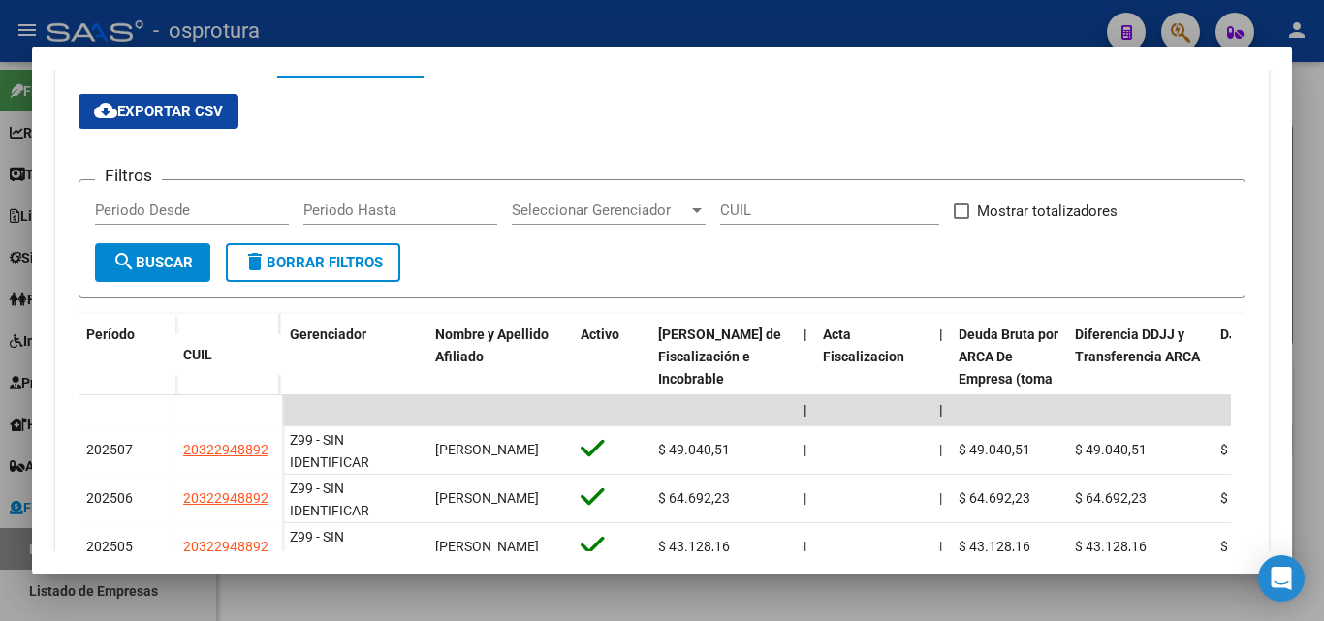
scroll to position [581, 0]
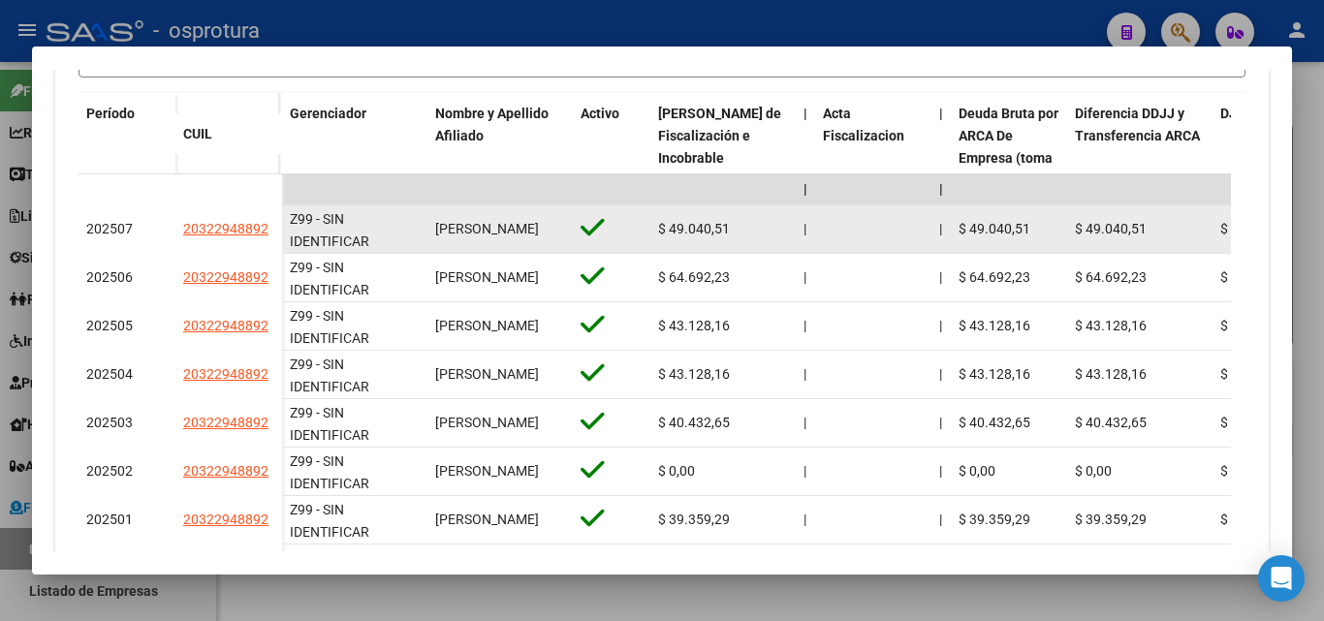
drag, startPoint x: 181, startPoint y: 230, endPoint x: 269, endPoint y: 229, distance: 88.2
click at [269, 229] on datatable-body-cell "20322948892" at bounding box center [228, 229] width 107 height 48
copy span "20322948892"
drag, startPoint x: 437, startPoint y: 229, endPoint x: 561, endPoint y: 229, distance: 124.0
click at [539, 229] on span "[PERSON_NAME]" at bounding box center [487, 229] width 104 height 16
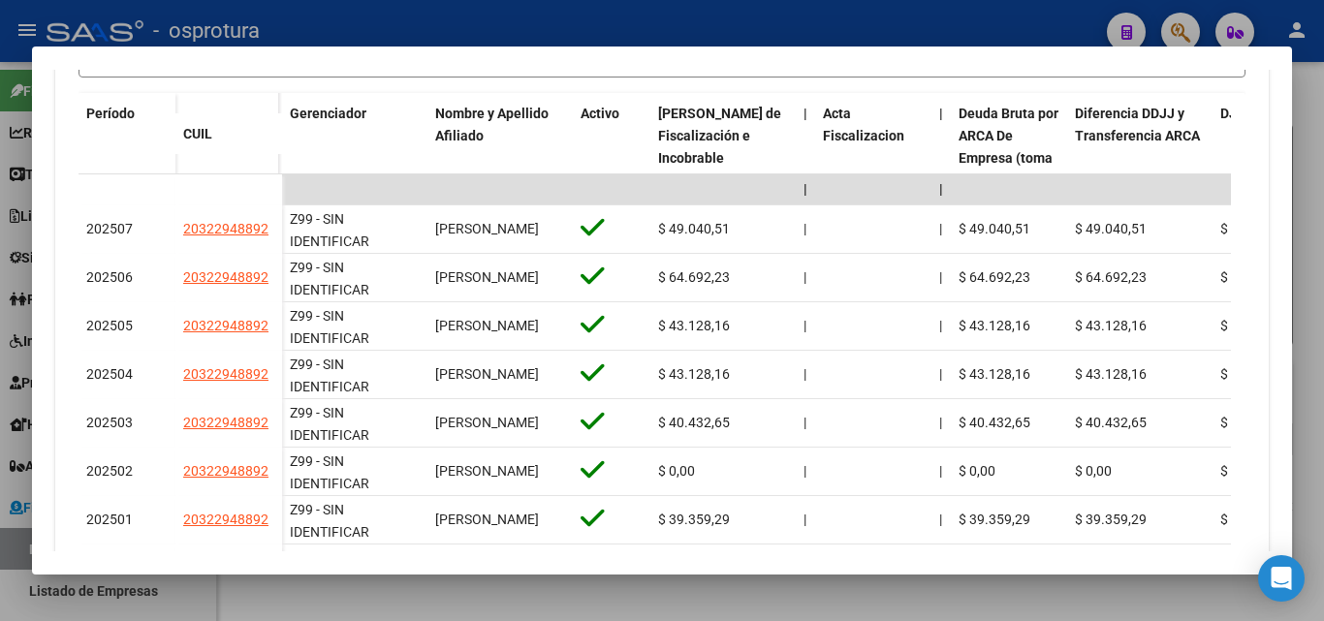
copy span "[PERSON_NAME]"
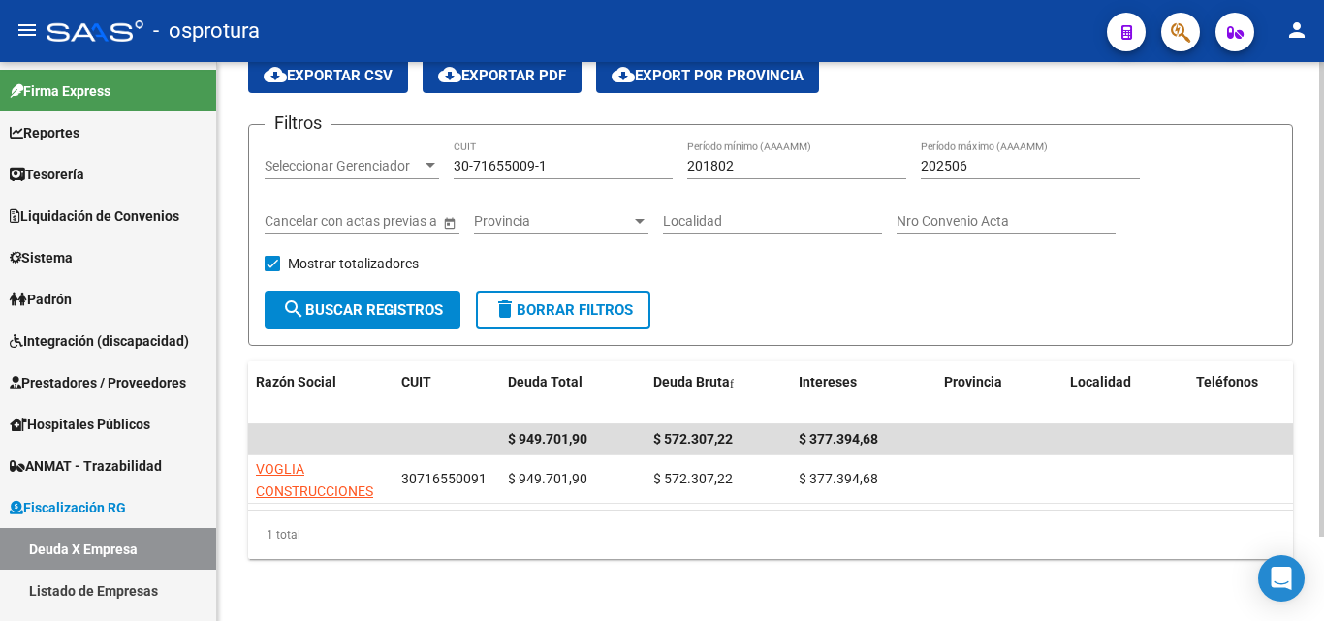
click at [561, 158] on input "30-71655009-1" at bounding box center [562, 166] width 219 height 16
paste input "53772271-8"
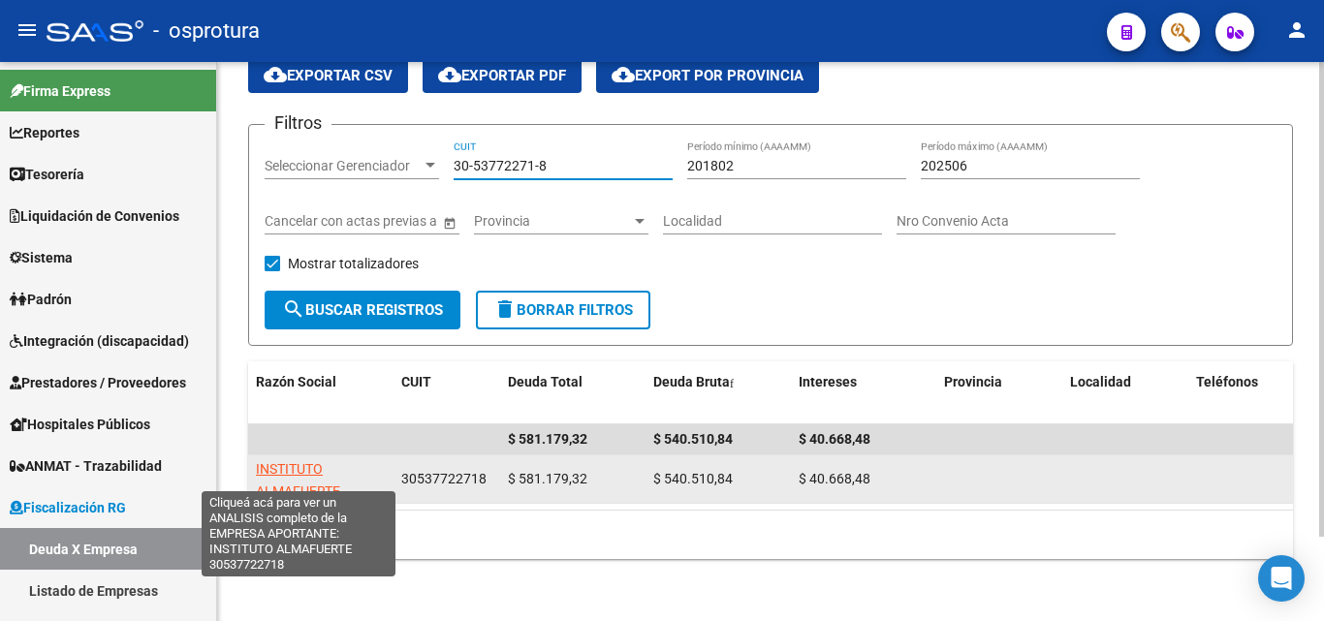
type input "30-53772271-8"
click at [302, 461] on span "INSTITUTO ALMAFUERTE" at bounding box center [298, 480] width 84 height 38
type textarea "30537722718"
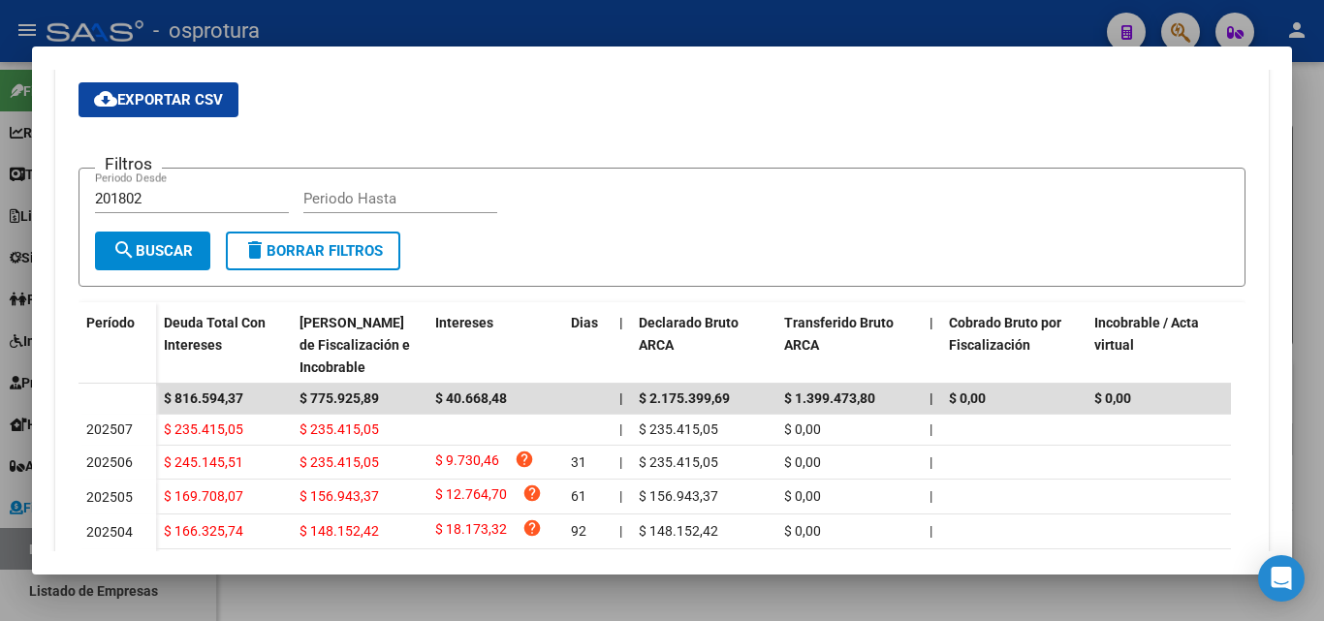
scroll to position [484, 0]
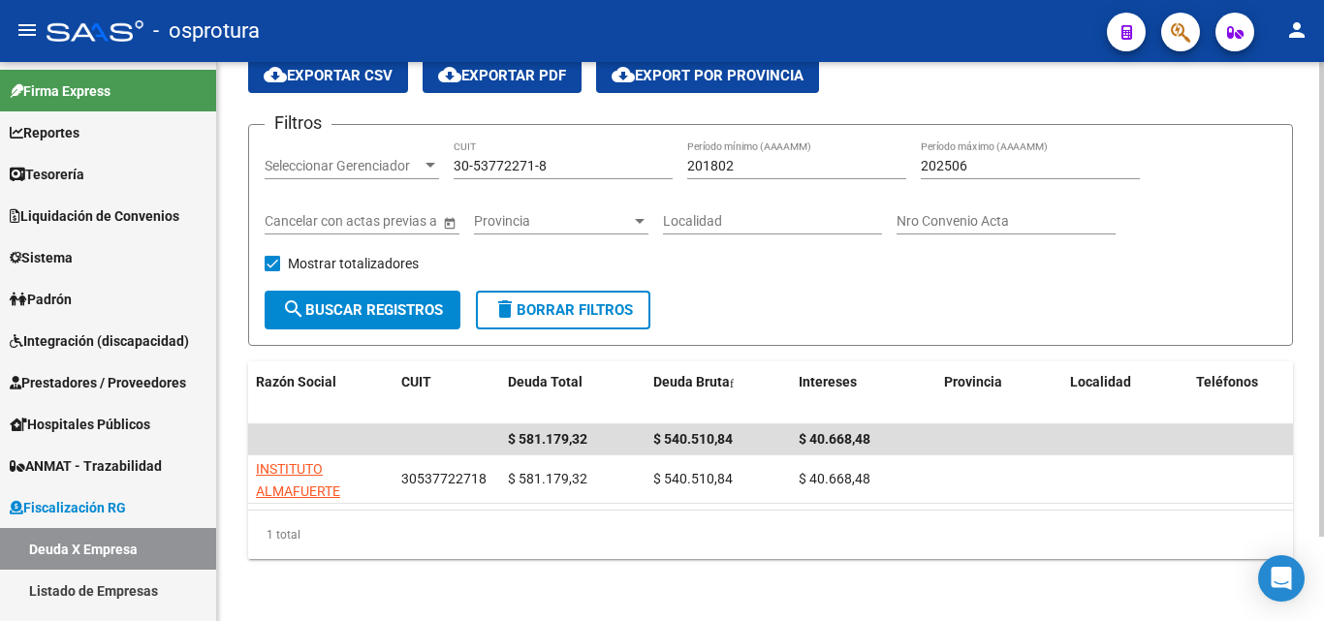
click at [558, 158] on input "30-53772271-8" at bounding box center [562, 166] width 219 height 16
click at [559, 158] on input "30-53772271-8" at bounding box center [562, 166] width 219 height 16
paste input "3-69804373-9"
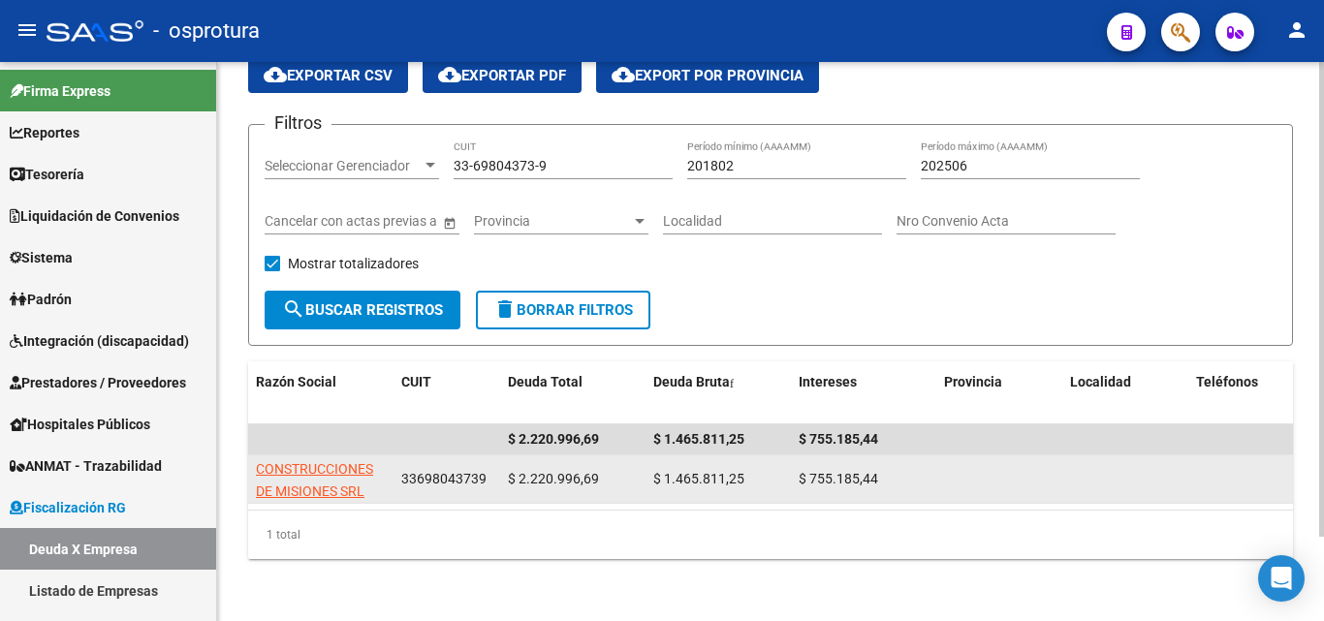
drag, startPoint x: 649, startPoint y: 464, endPoint x: 743, endPoint y: 464, distance: 94.0
click at [743, 464] on datatable-body-cell "$ 1.465.811,25" at bounding box center [717, 478] width 145 height 47
copy span "$ 1.465.811,25"
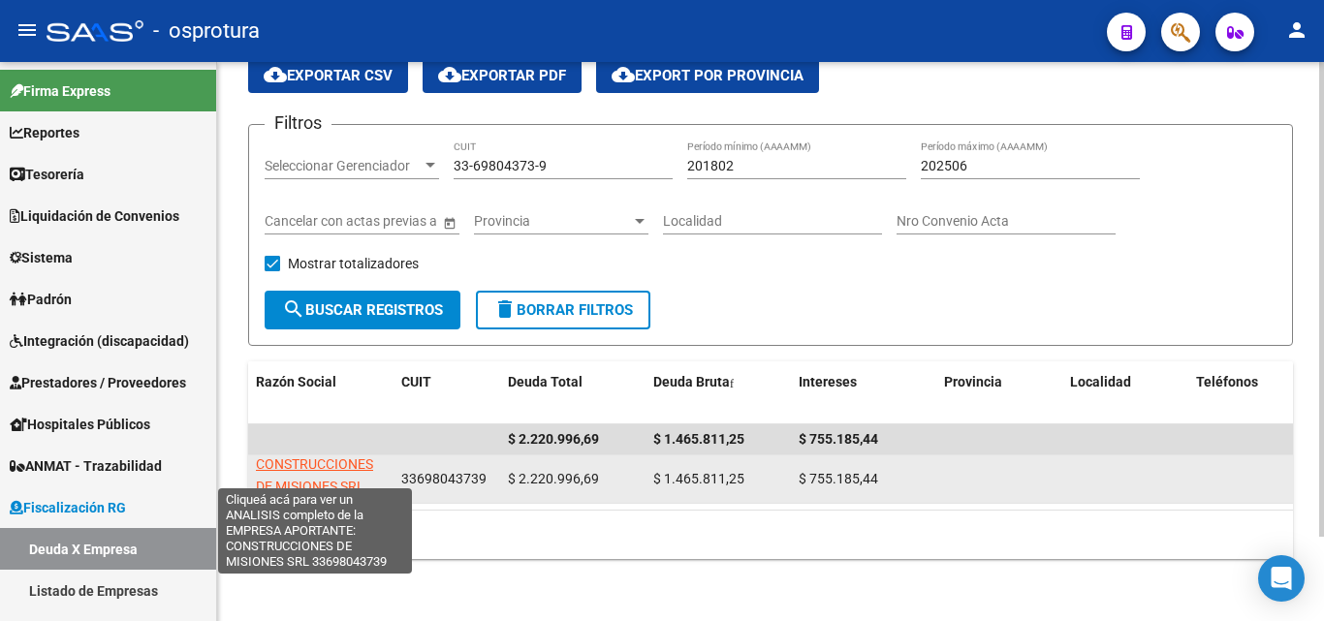
scroll to position [0, 0]
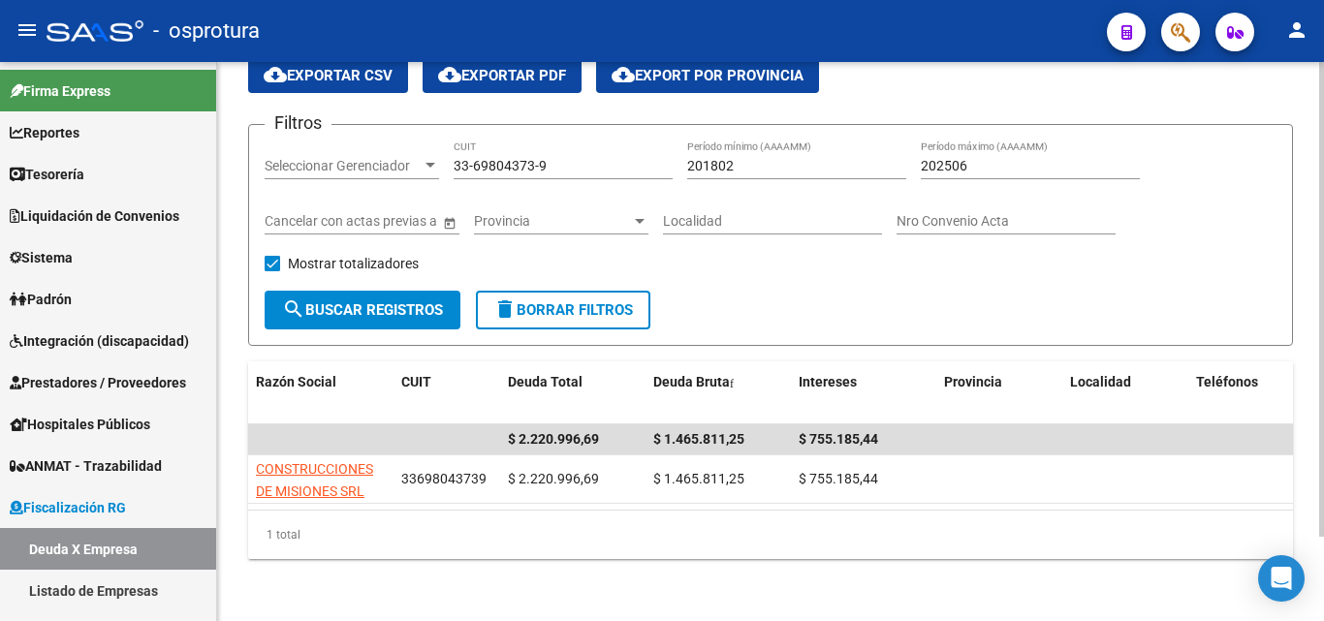
drag, startPoint x: 385, startPoint y: 475, endPoint x: 246, endPoint y: 449, distance: 141.0
click at [246, 449] on div "FISCALIZACION REGIMEN GENERAL -> Listado de Empresas Deudoras (alt+d) cloud_dow…" at bounding box center [770, 299] width 1106 height 643
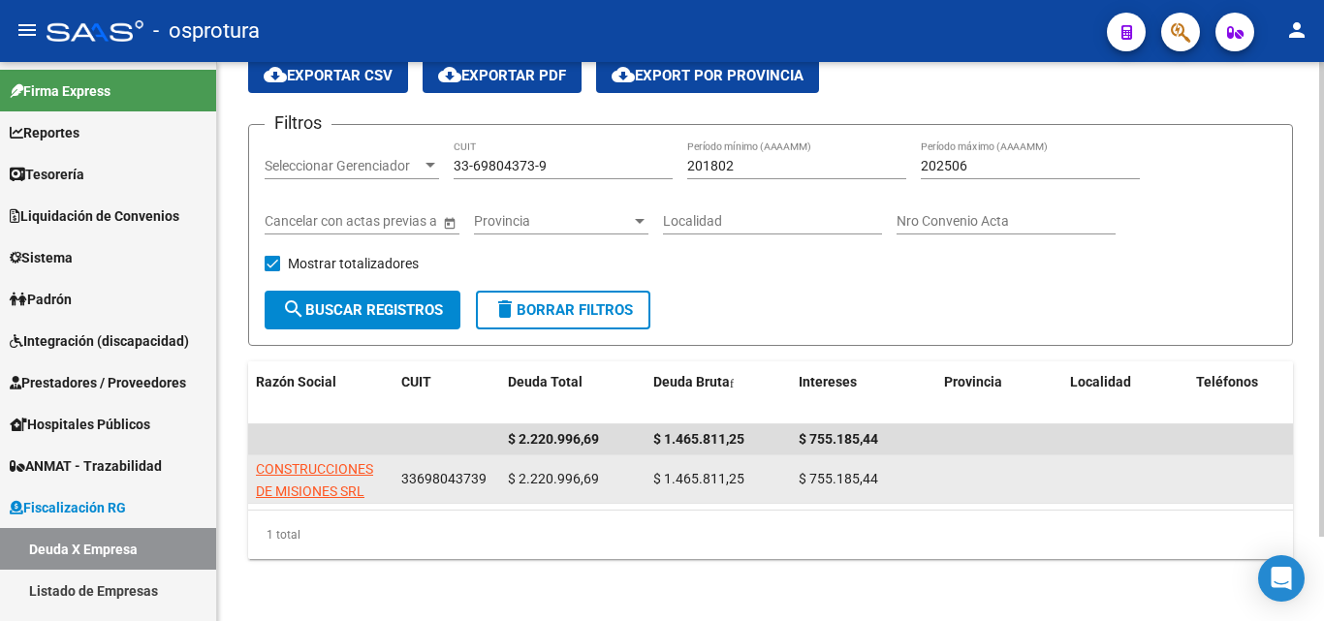
click at [753, 474] on div "$ 1.465.811,25" at bounding box center [718, 479] width 130 height 22
drag, startPoint x: 757, startPoint y: 462, endPoint x: 653, endPoint y: 462, distance: 103.7
click at [653, 468] on div "$ 1.465.811,25" at bounding box center [718, 479] width 130 height 22
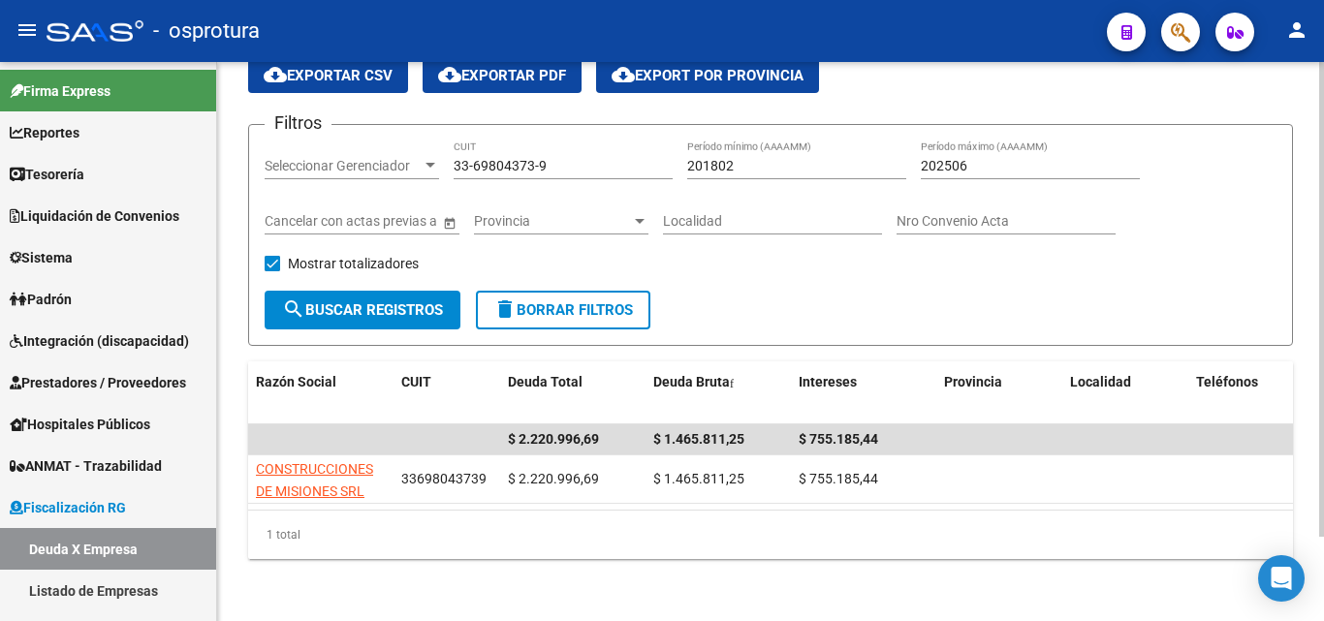
copy span "$ 1.465.811,25"
click at [578, 158] on input "33-69804373-9" at bounding box center [562, 166] width 219 height 16
paste input "0-53772271-8"
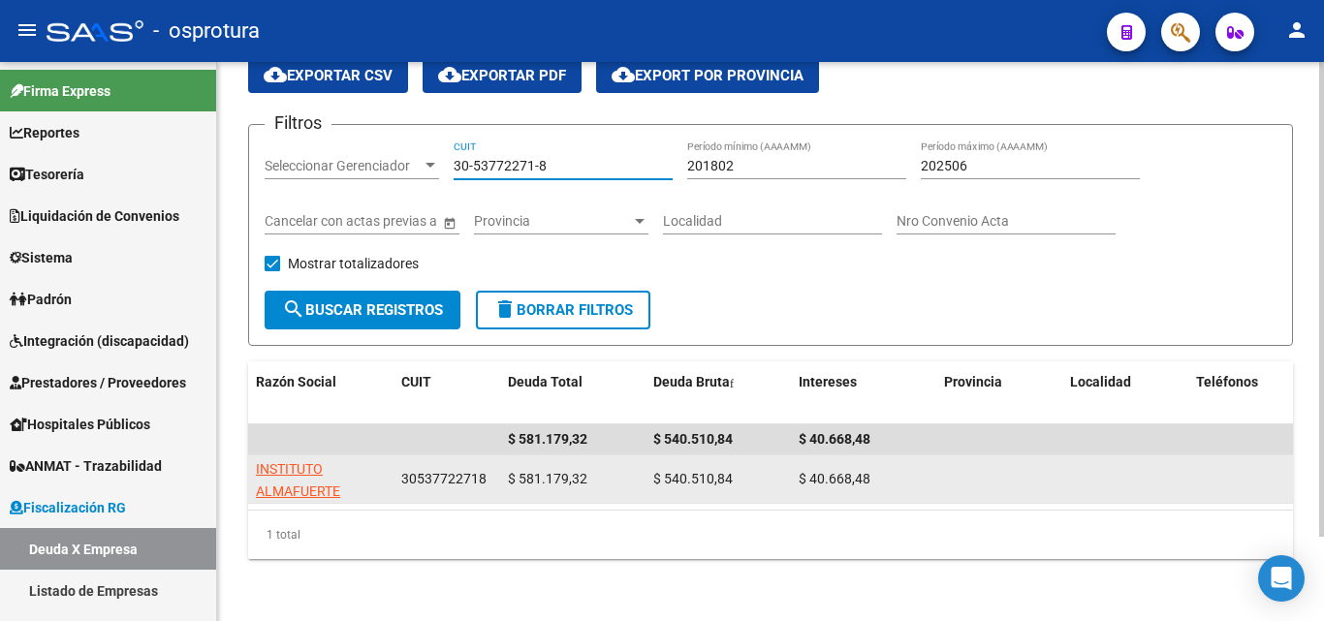
type input "30-53772271-8"
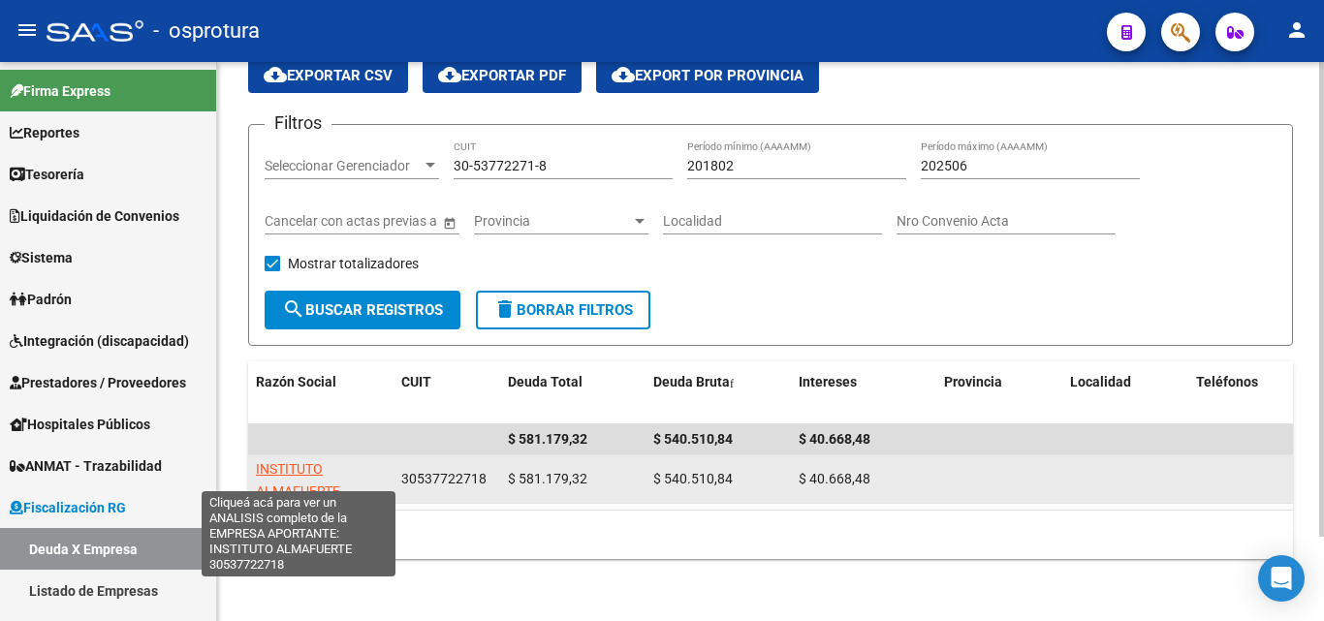
click at [318, 469] on span "INSTITUTO ALMAFUERTE" at bounding box center [298, 480] width 84 height 38
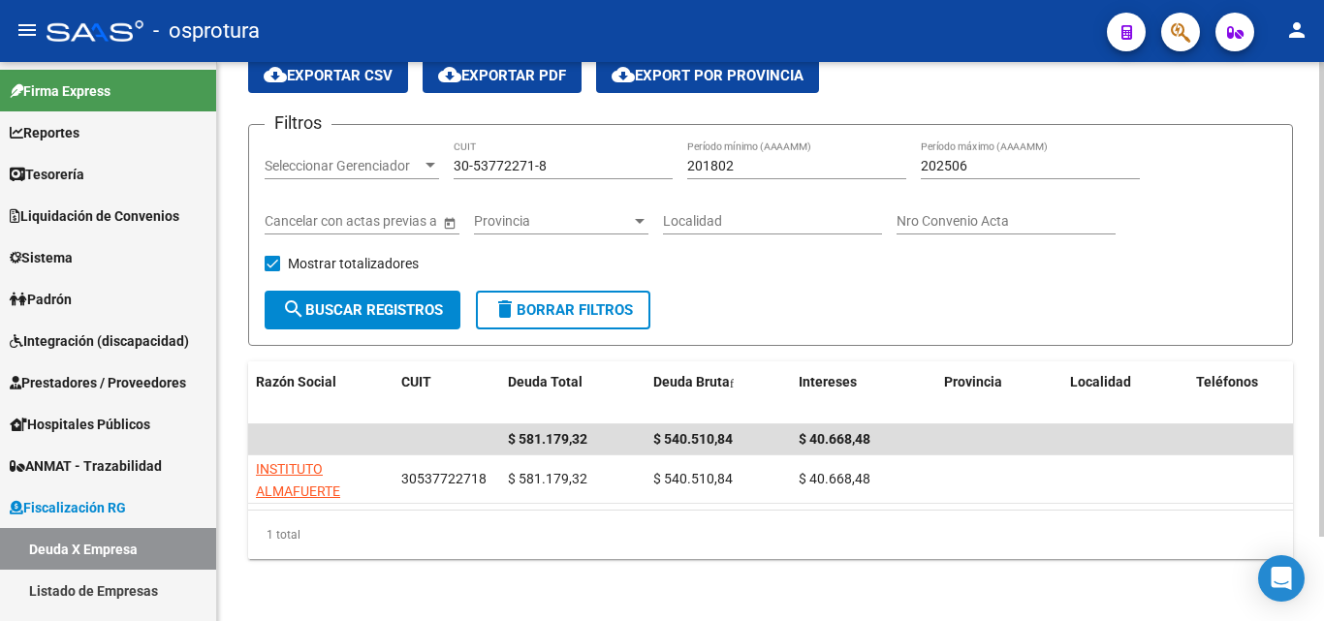
click at [553, 158] on input "30-53772271-8" at bounding box center [562, 166] width 219 height 16
paste input "71065354-9"
type input "30-71065354-9"
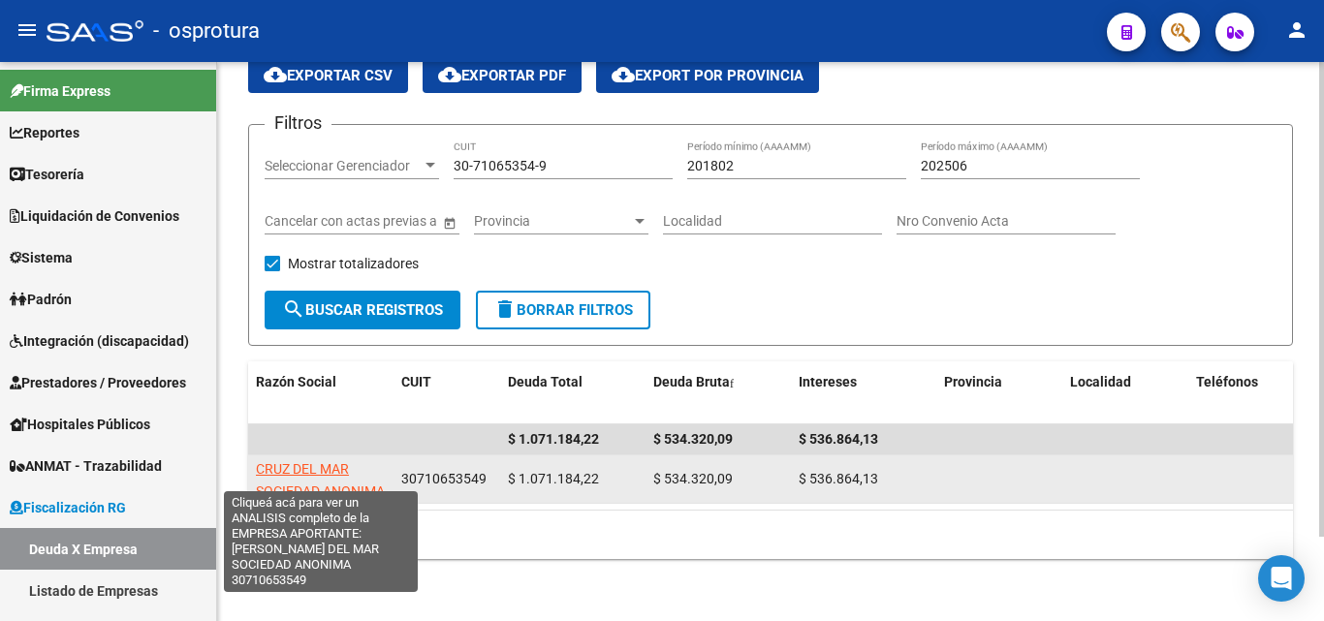
click at [325, 461] on span "CRUZ DEL MAR SOCIEDAD ANONIMA" at bounding box center [320, 480] width 129 height 38
type textarea "30710653549"
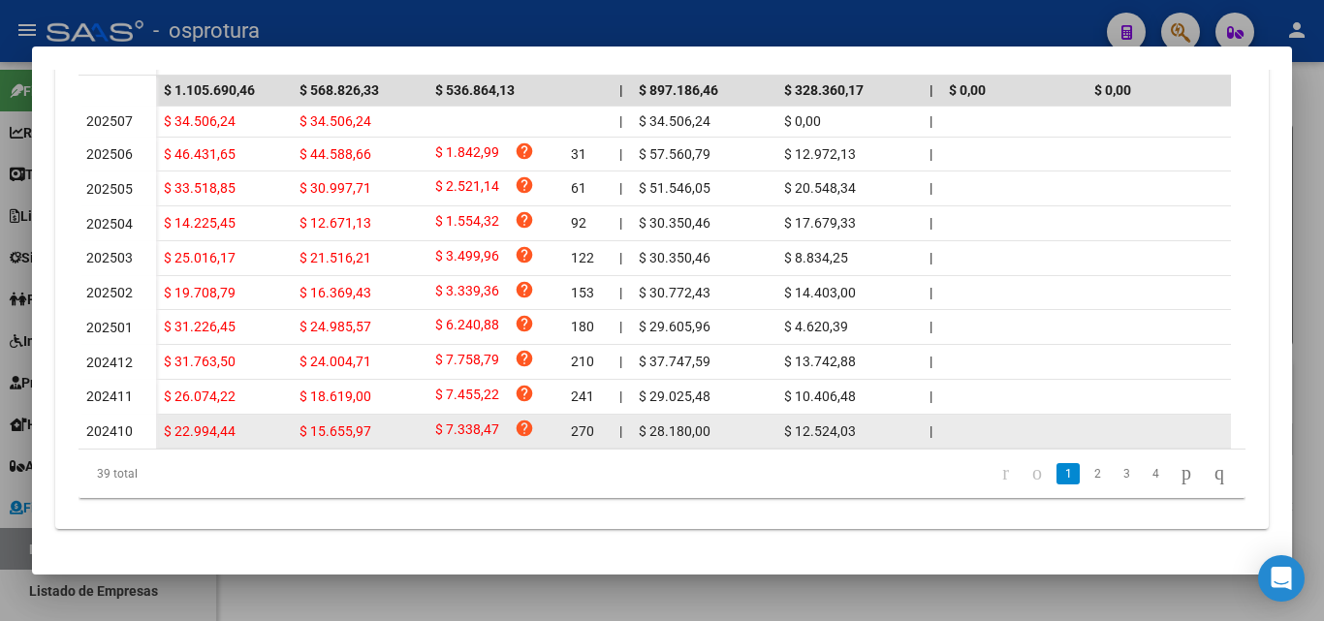
scroll to position [607, 0]
